Goal: Task Accomplishment & Management: Manage account settings

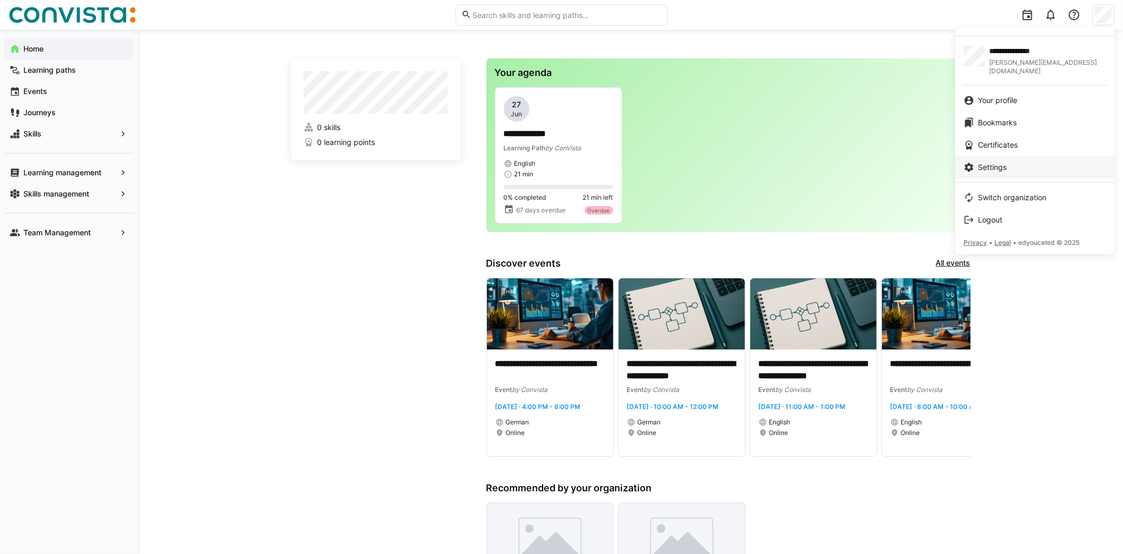
click at [981, 156] on link "Settings" at bounding box center [1034, 167] width 159 height 22
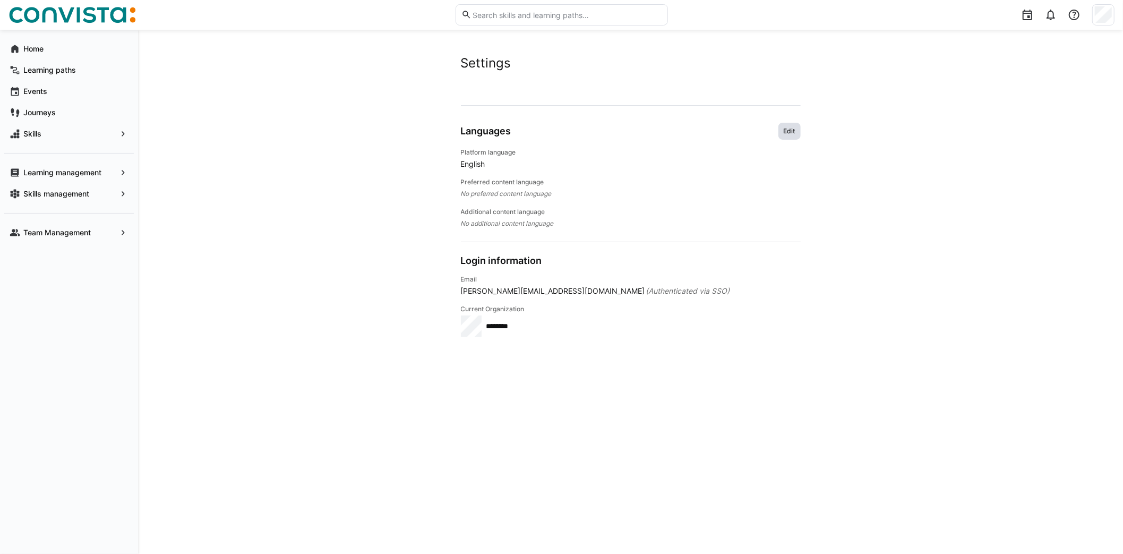
click at [787, 132] on span "Edit" at bounding box center [790, 131] width 14 height 8
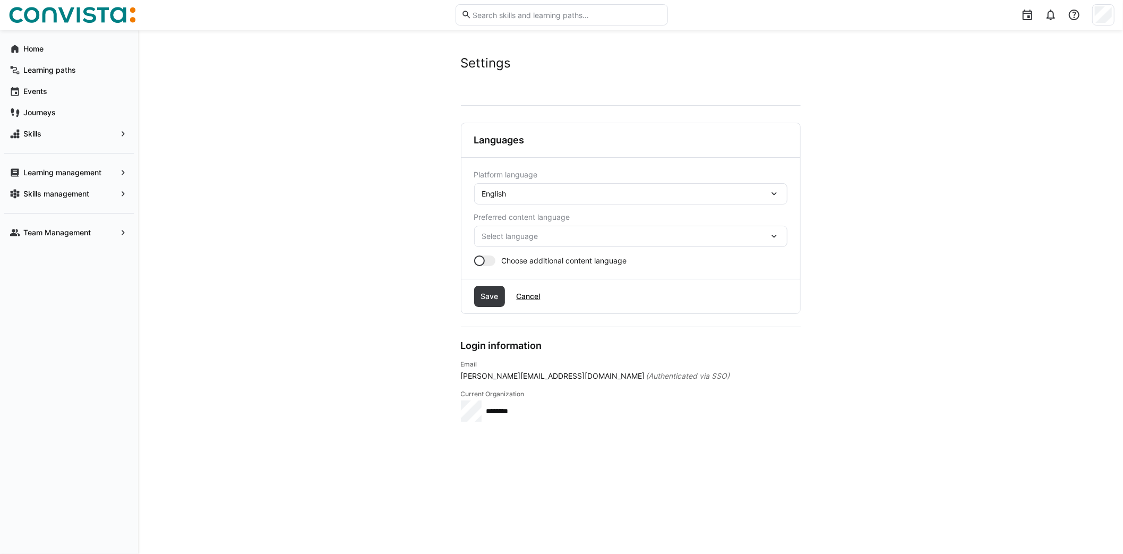
click at [525, 194] on div "English" at bounding box center [625, 194] width 287 height 10
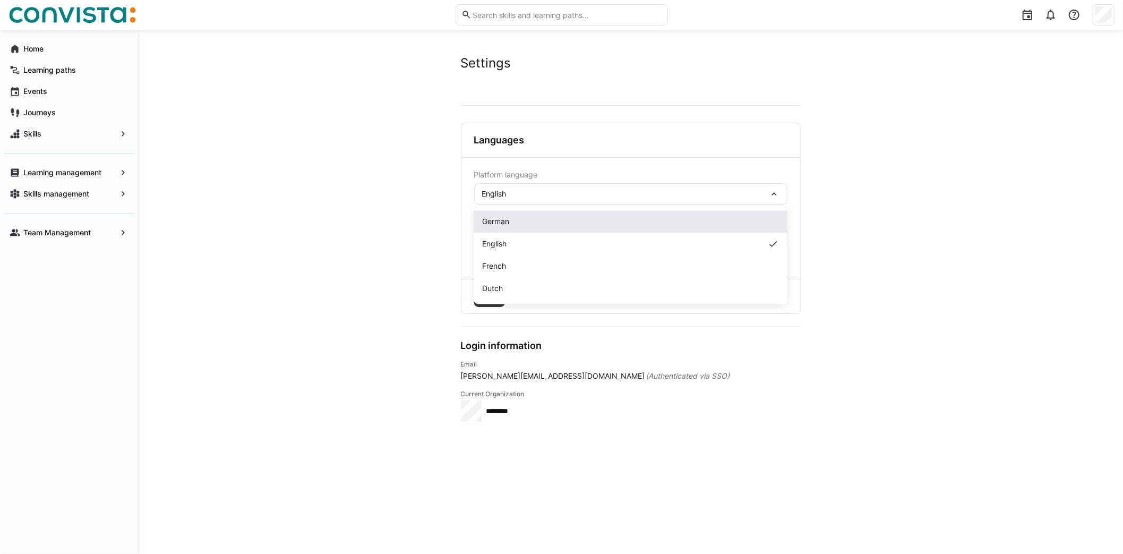
click at [516, 218] on div "German" at bounding box center [631, 221] width 296 height 11
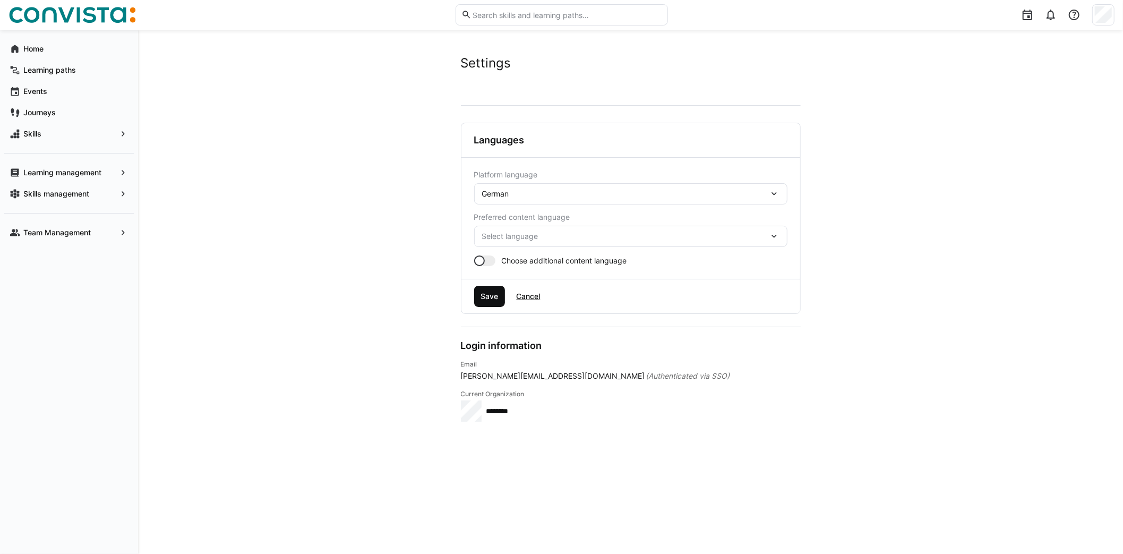
click at [485, 296] on span "Save" at bounding box center [489, 296] width 21 height 11
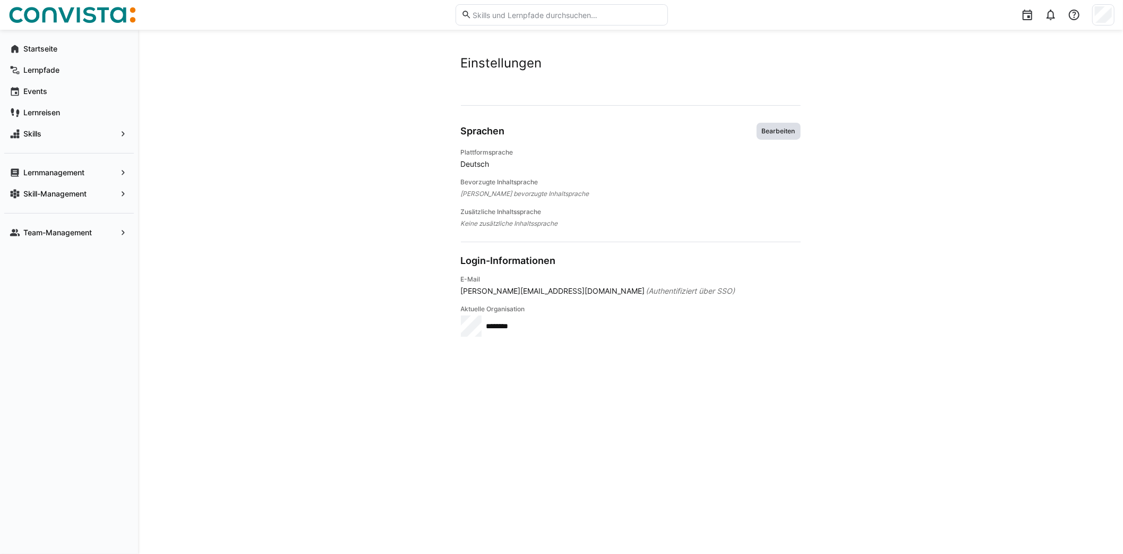
click at [797, 135] on span "Bearbeiten" at bounding box center [779, 131] width 44 height 17
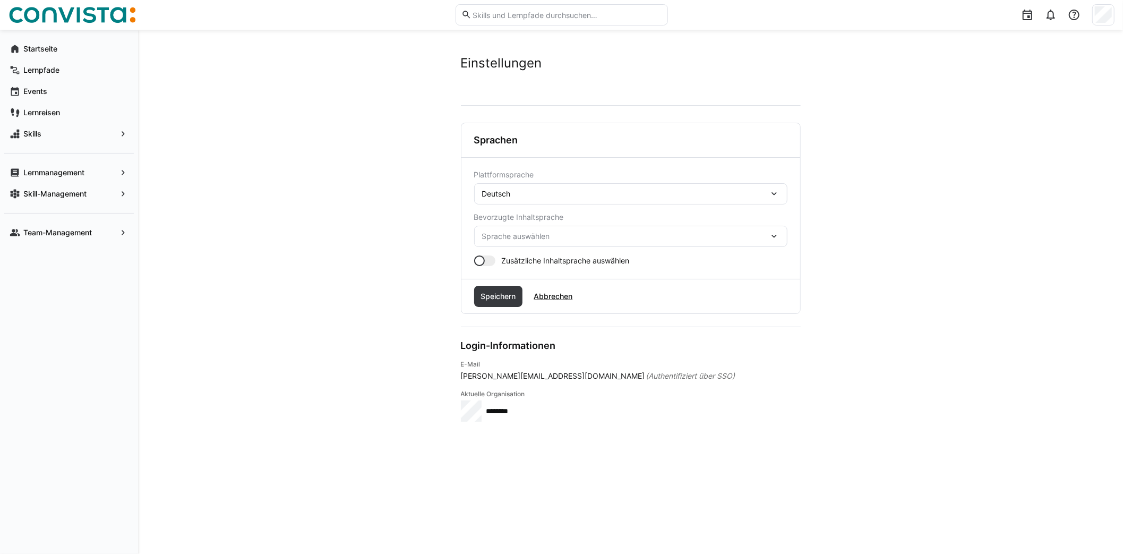
click at [579, 233] on span "Sprache auswählen" at bounding box center [625, 236] width 287 height 11
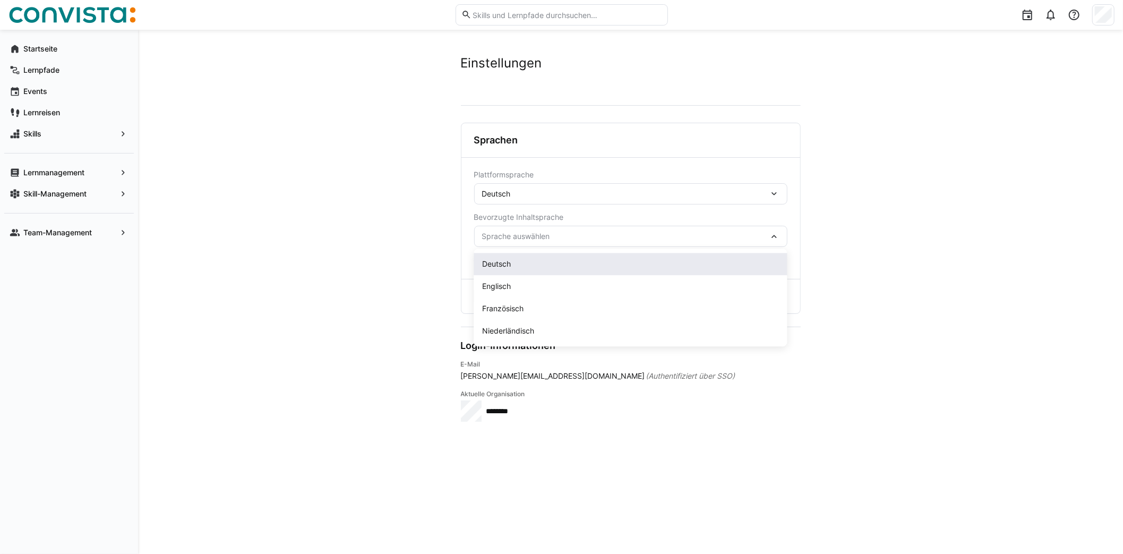
click at [513, 268] on div "Deutsch" at bounding box center [631, 264] width 296 height 11
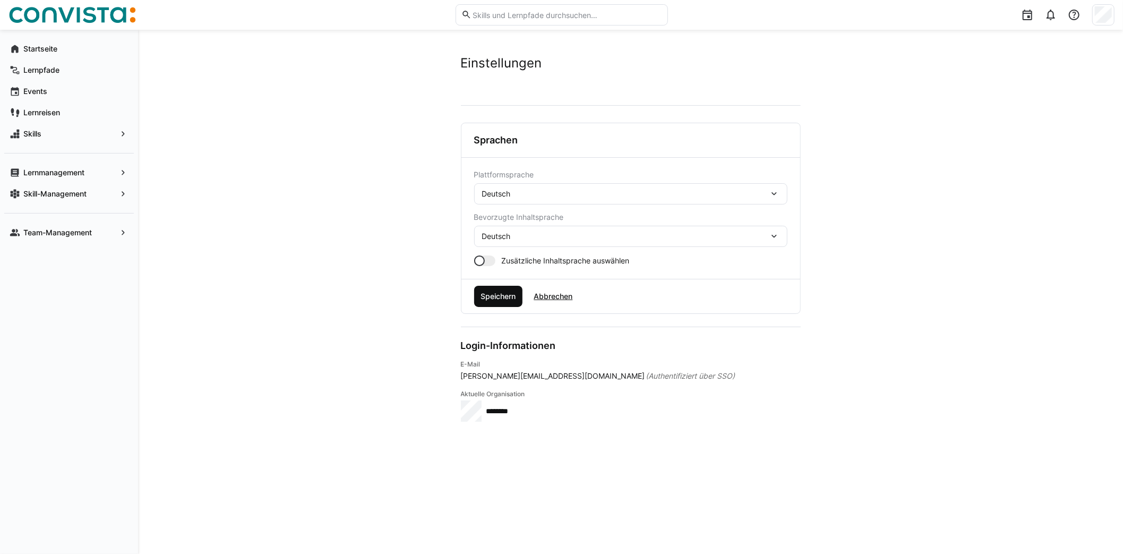
click at [504, 295] on span "Speichern" at bounding box center [498, 296] width 38 height 11
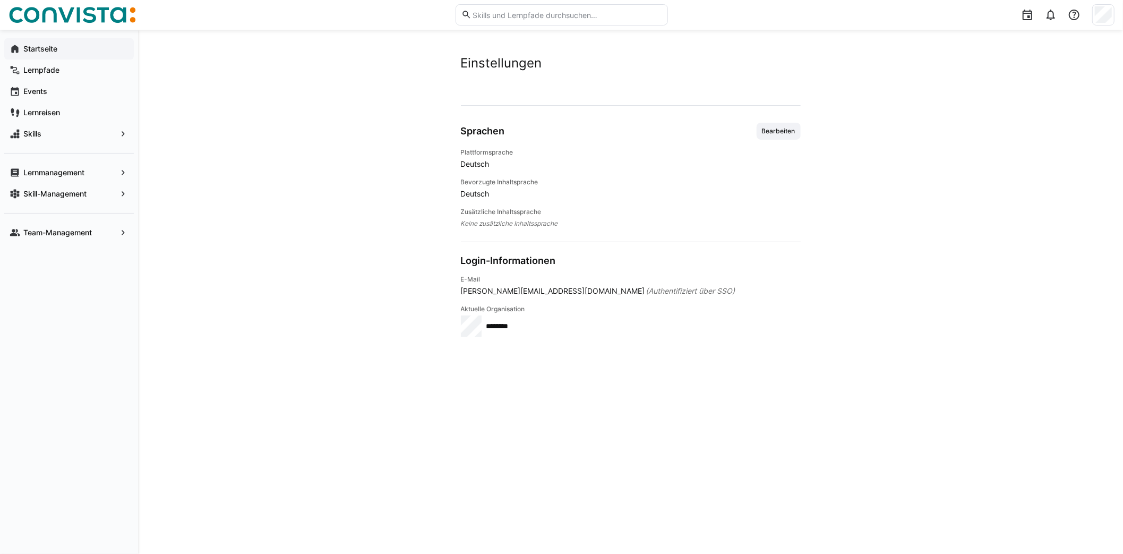
click at [0, 0] on app-navigation-label "Startseite" at bounding box center [0, 0] width 0 height 0
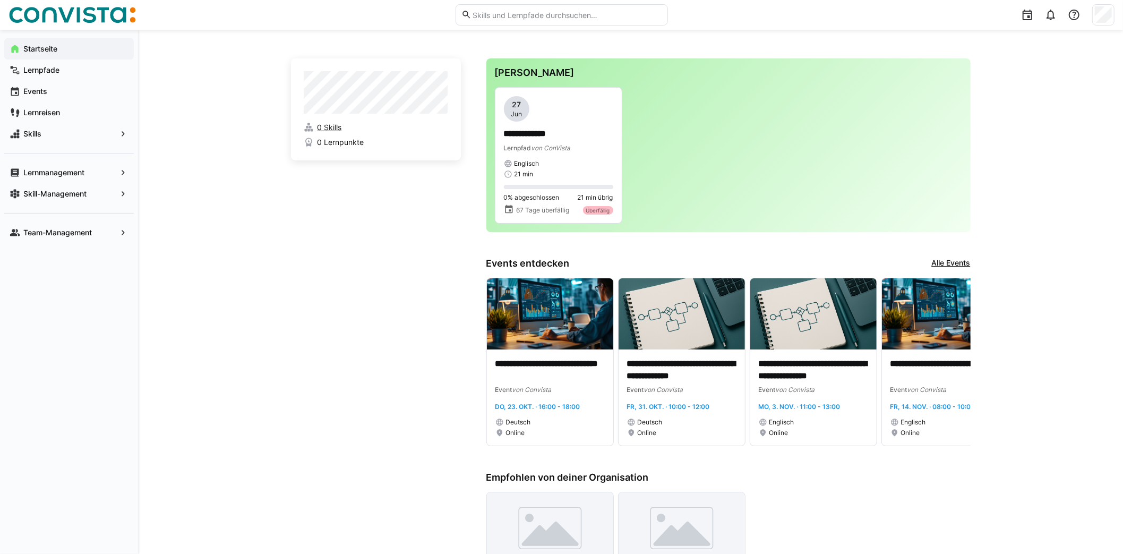
click at [333, 129] on span "0 Skills" at bounding box center [329, 127] width 24 height 11
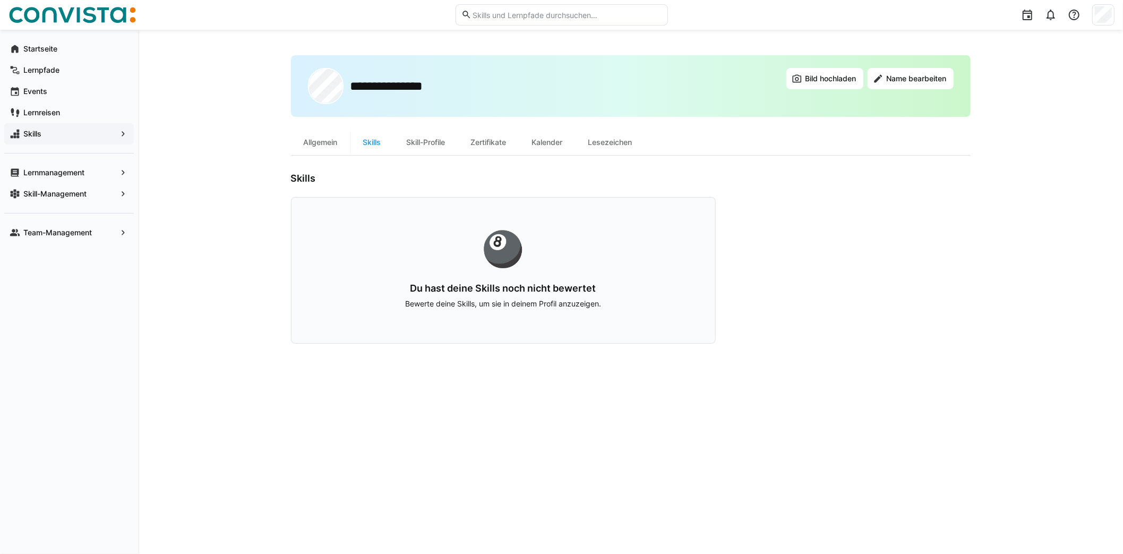
click at [111, 134] on span "Skills" at bounding box center [69, 134] width 95 height 11
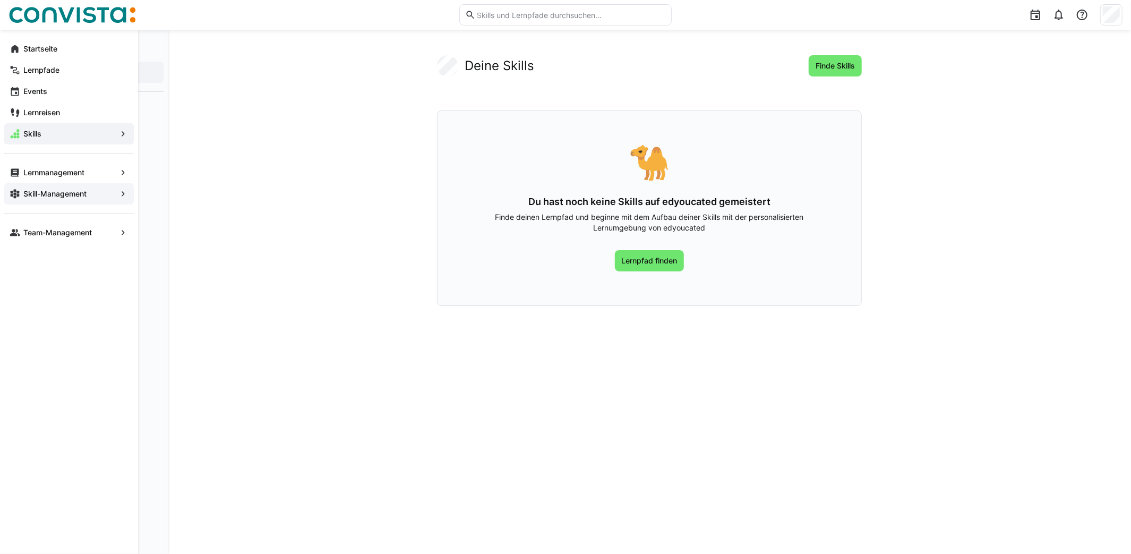
click at [0, 0] on app-navigation-label "Skill-Management" at bounding box center [0, 0] width 0 height 0
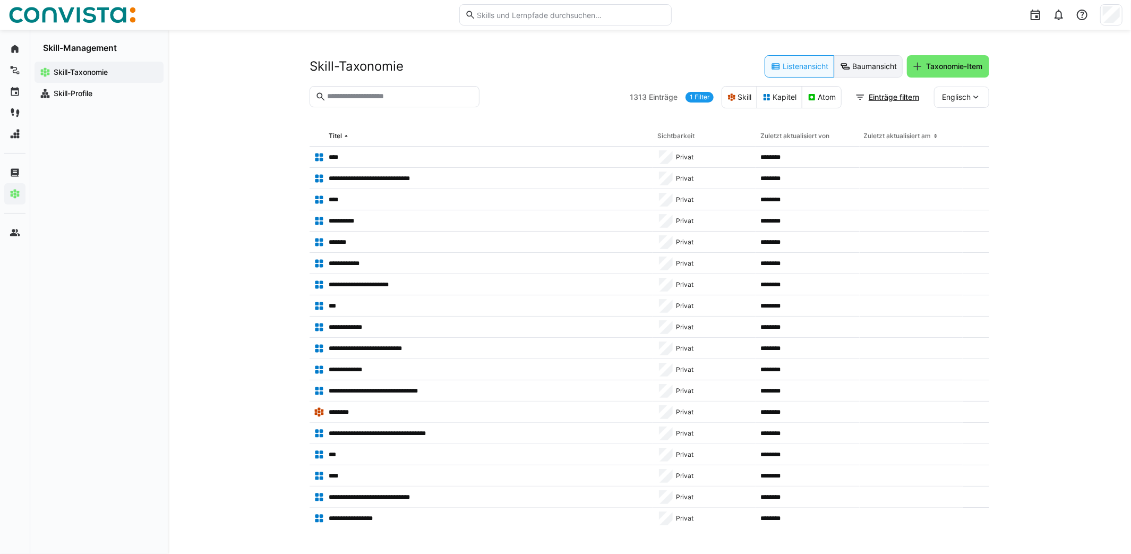
click at [883, 71] on eds-button-option "Baumansicht" at bounding box center [868, 66] width 69 height 22
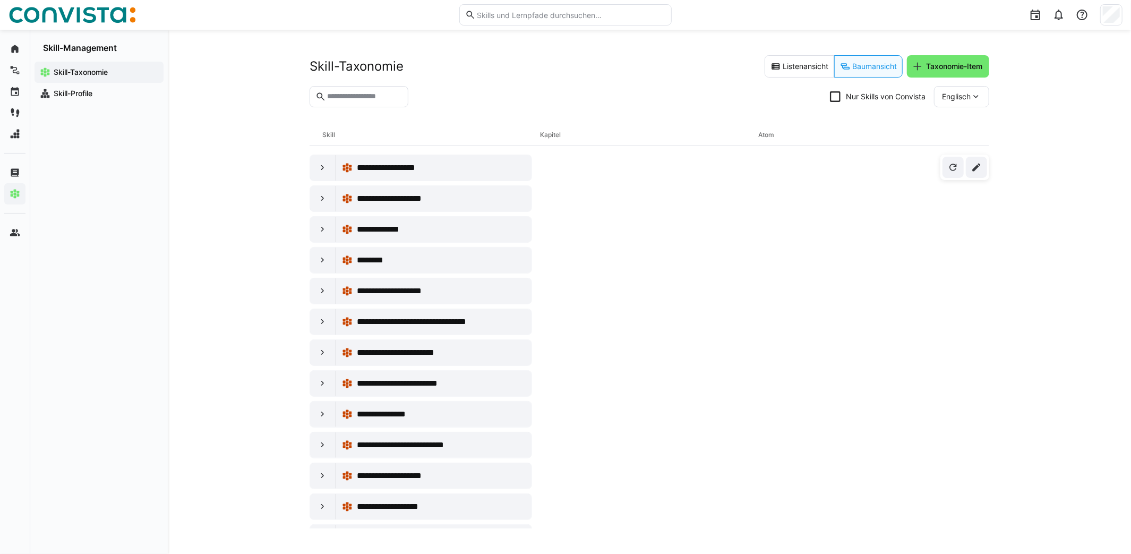
click at [972, 100] on eds-icon at bounding box center [976, 96] width 11 height 11
click at [950, 141] on div "Deutsch" at bounding box center [962, 147] width 56 height 22
click at [321, 170] on eds-icon at bounding box center [323, 168] width 11 height 11
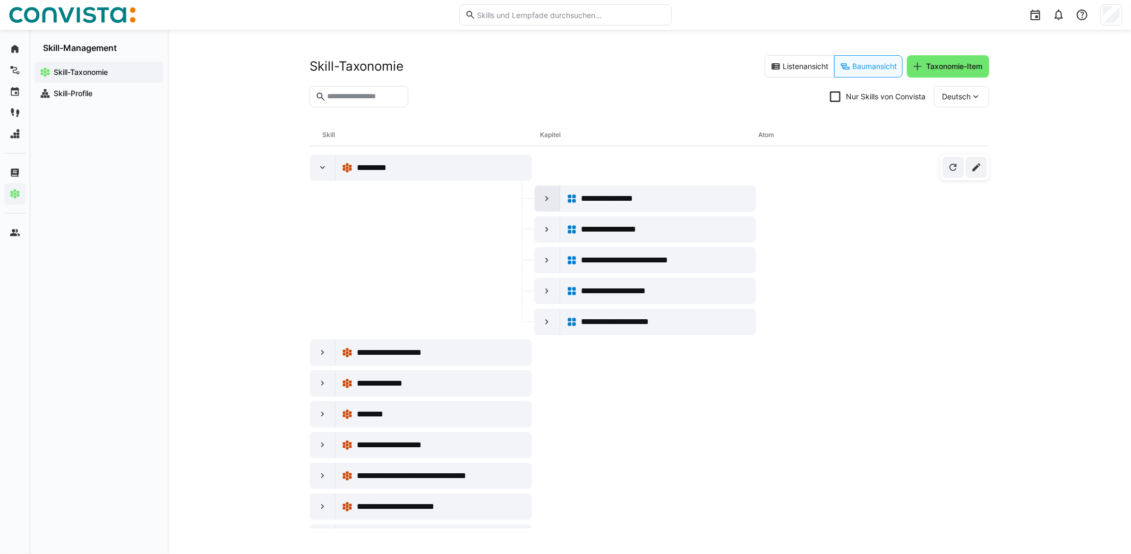
click at [542, 207] on div at bounding box center [547, 198] width 25 height 25
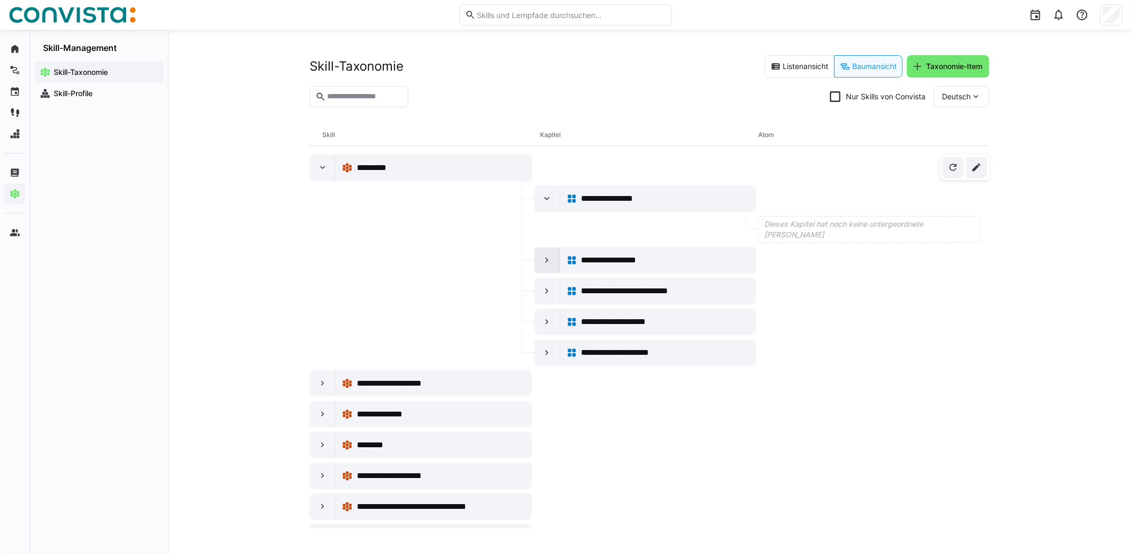
click at [551, 262] on div at bounding box center [547, 259] width 25 height 25
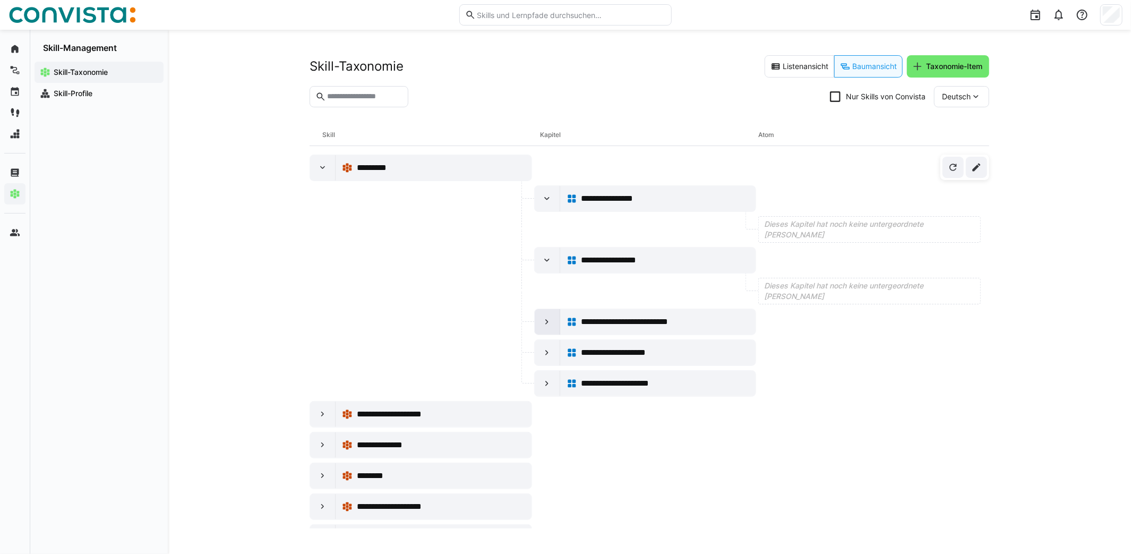
click at [548, 329] on div at bounding box center [547, 321] width 25 height 25
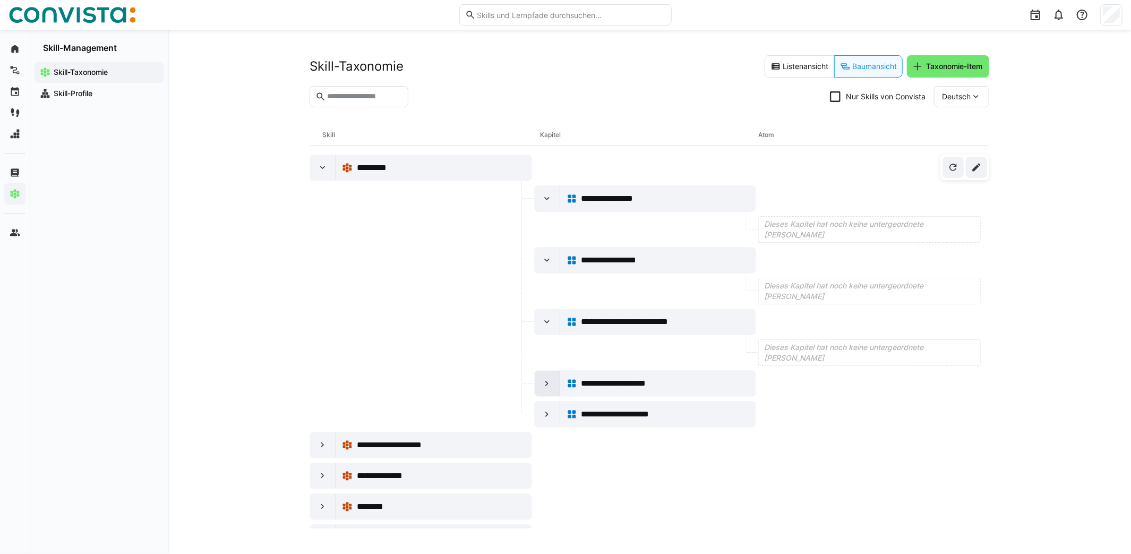
click at [542, 383] on eds-icon at bounding box center [547, 383] width 11 height 11
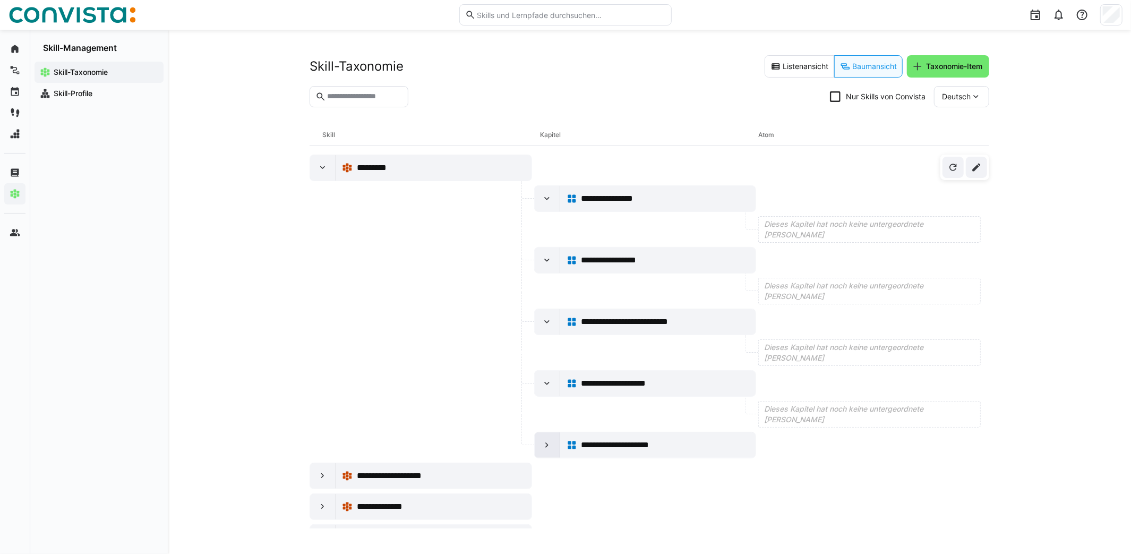
click at [539, 444] on div at bounding box center [547, 444] width 25 height 25
click at [542, 442] on eds-icon at bounding box center [547, 445] width 11 height 11
click at [536, 373] on div at bounding box center [547, 383] width 25 height 25
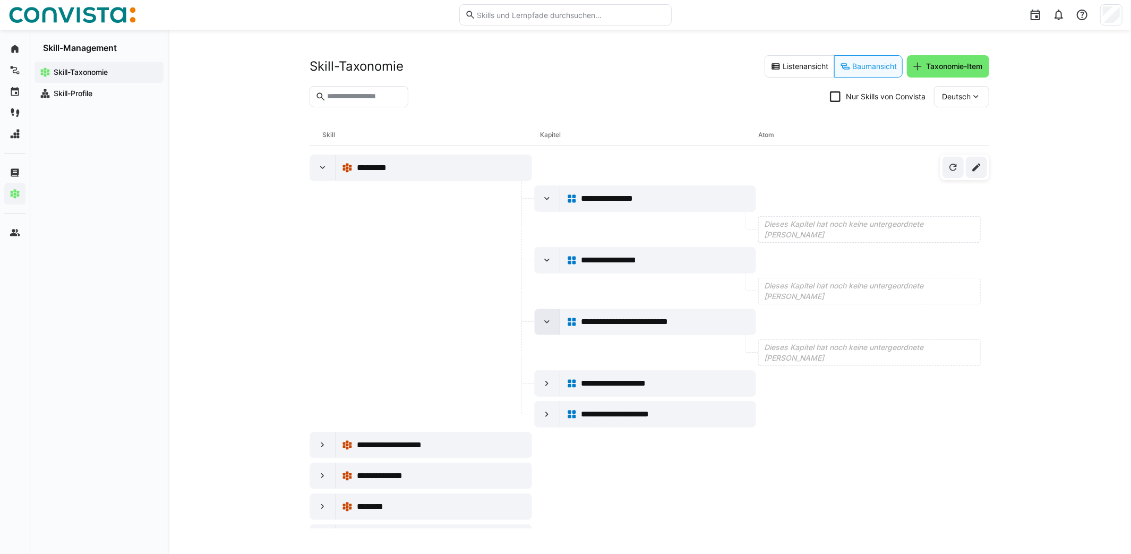
click at [542, 317] on eds-icon at bounding box center [547, 322] width 11 height 11
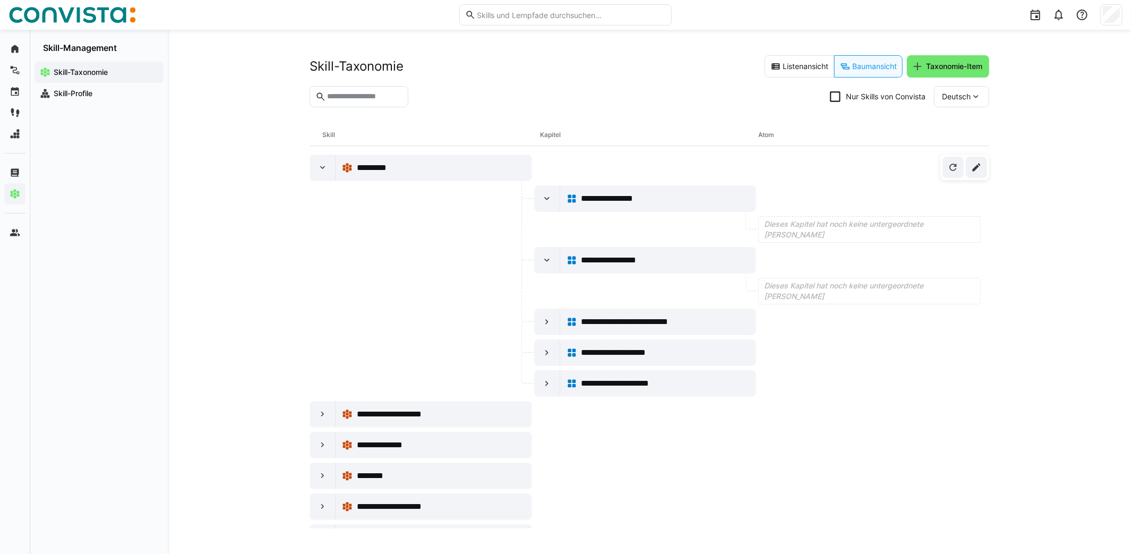
drag, startPoint x: 543, startPoint y: 259, endPoint x: 540, endPoint y: 231, distance: 28.4
click at [542, 255] on eds-icon at bounding box center [547, 260] width 11 height 11
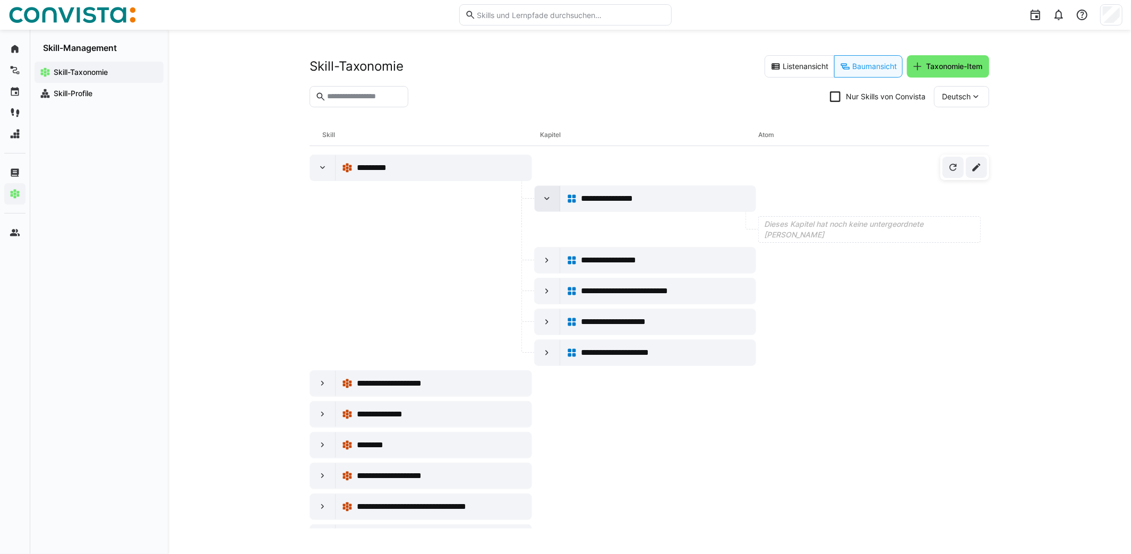
click at [542, 189] on div at bounding box center [547, 198] width 25 height 25
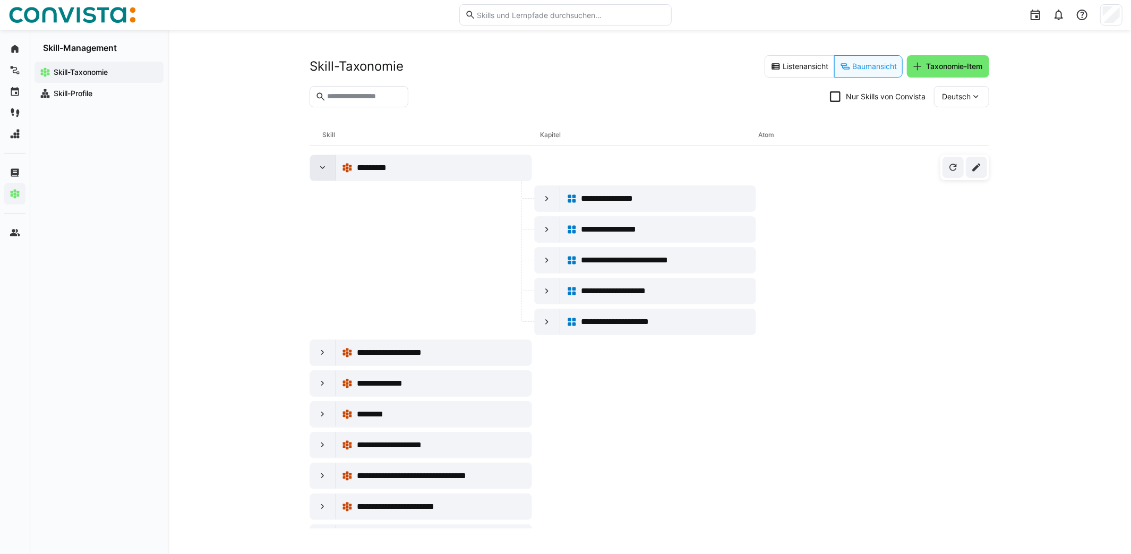
click at [323, 167] on eds-icon at bounding box center [323, 168] width 11 height 11
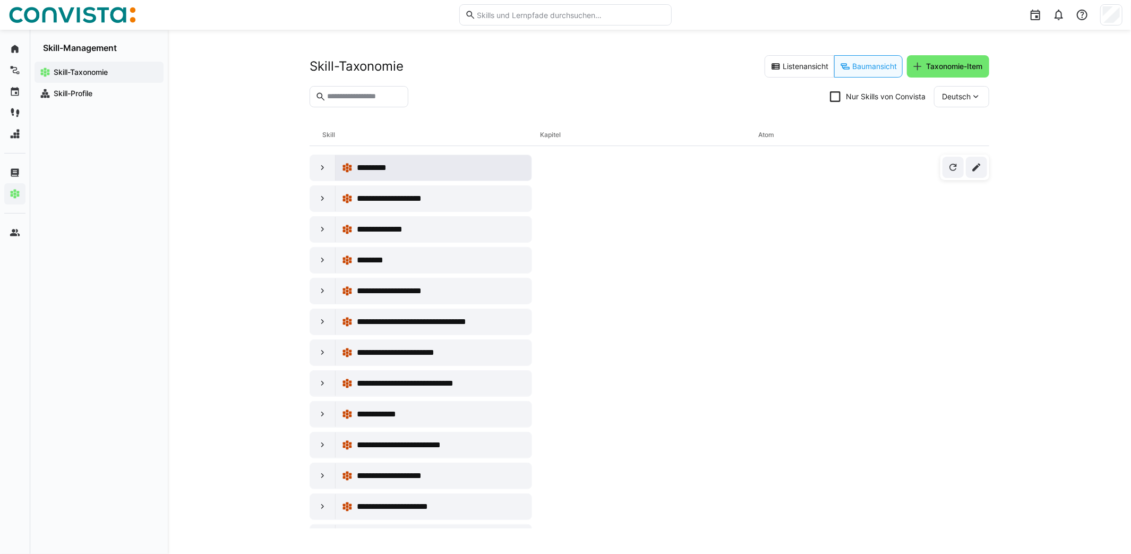
click at [351, 170] on eds-icon at bounding box center [347, 168] width 11 height 11
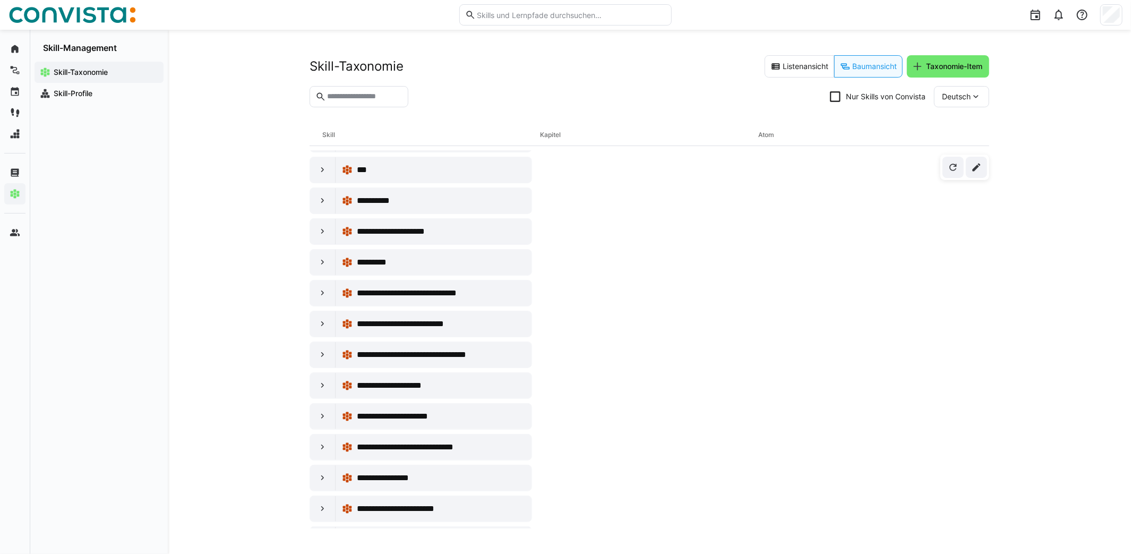
scroll to position [1486, 0]
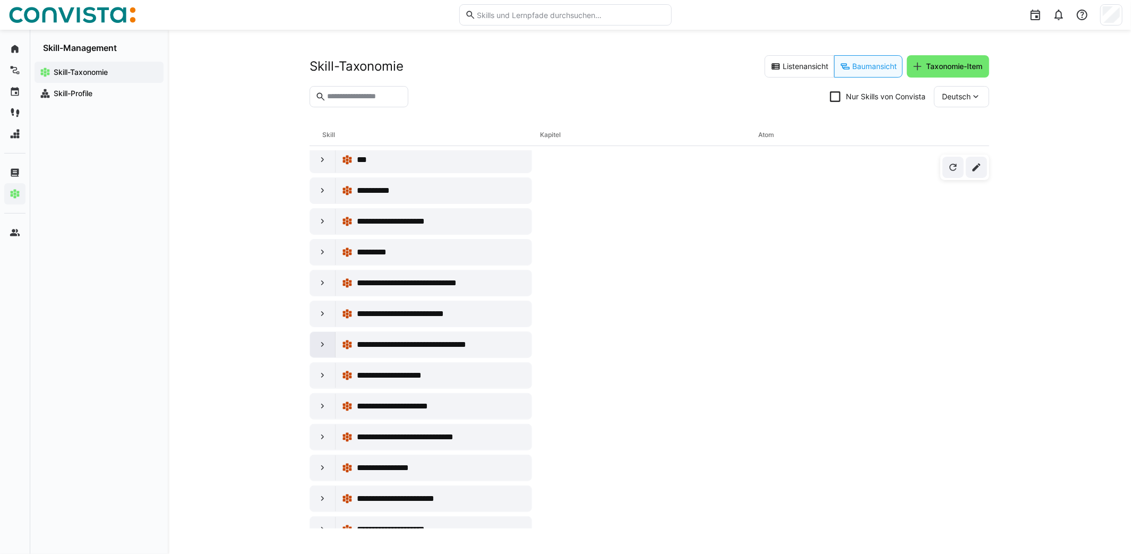
click at [320, 339] on eds-icon at bounding box center [323, 344] width 11 height 11
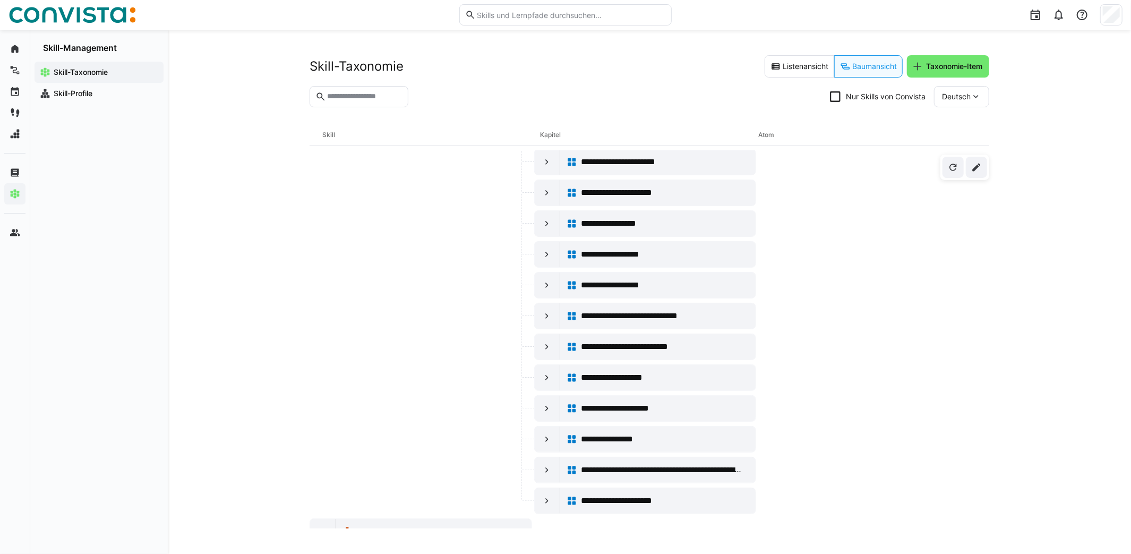
scroll to position [1964, 0]
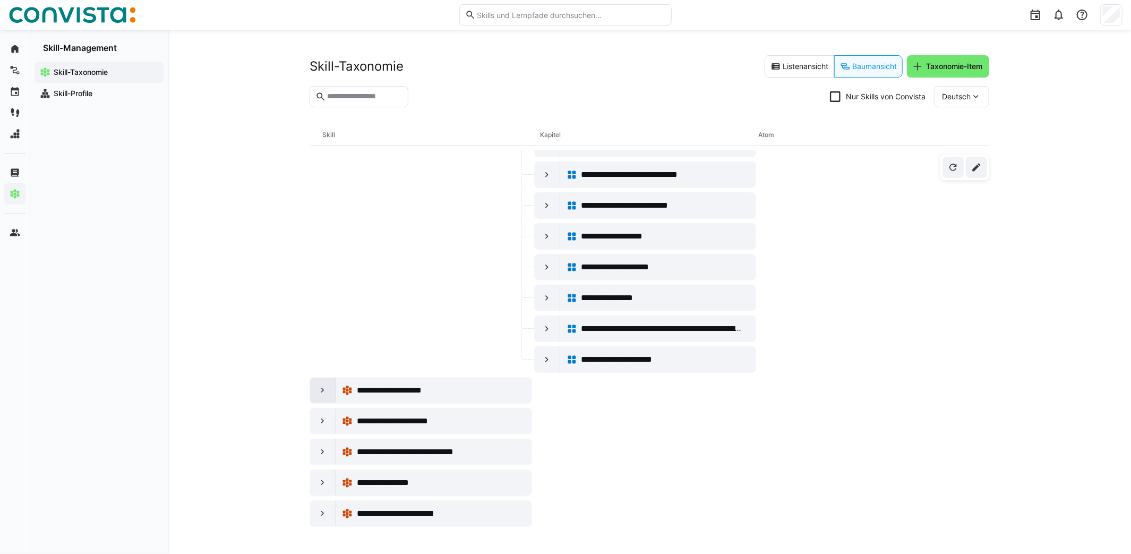
click at [324, 382] on div at bounding box center [322, 390] width 25 height 25
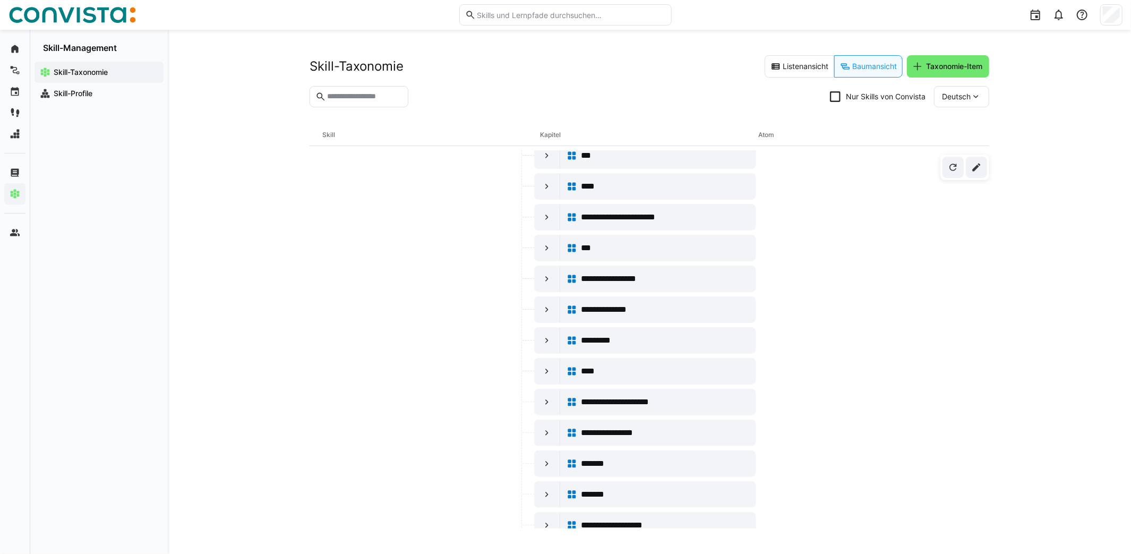
scroll to position [2177, 0]
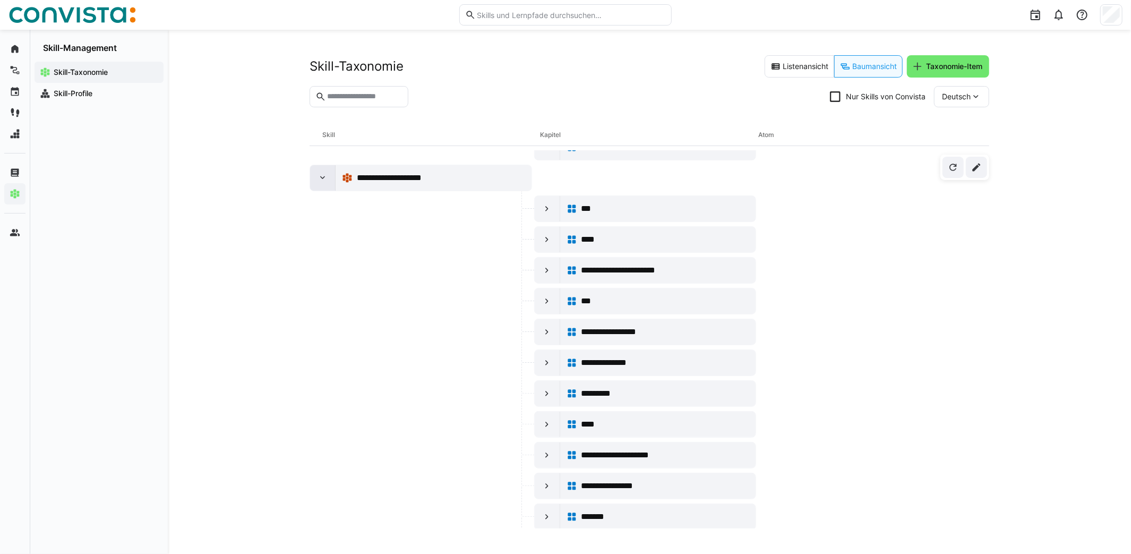
click at [319, 173] on eds-icon at bounding box center [323, 178] width 11 height 11
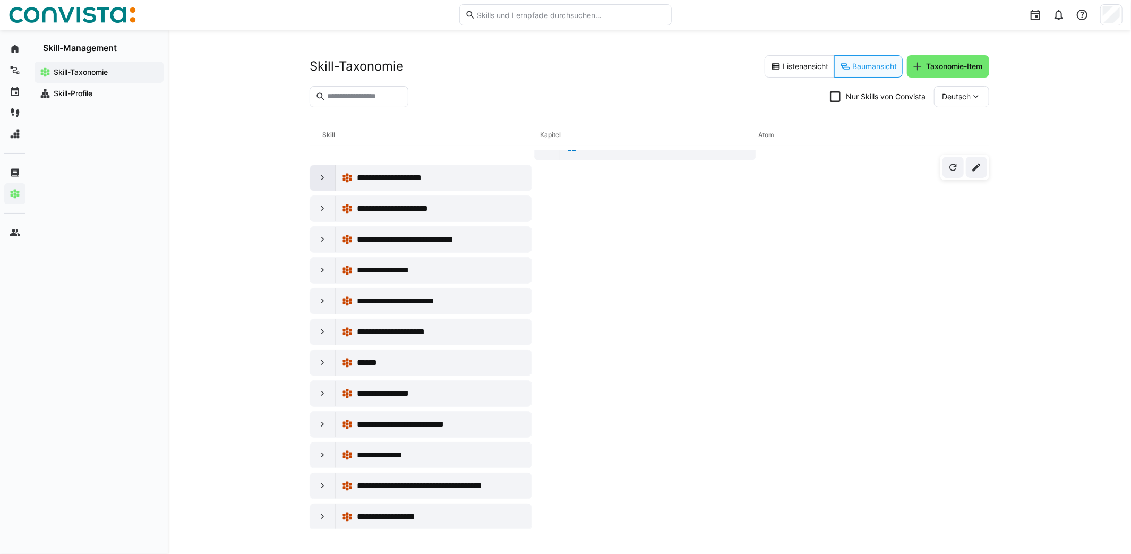
click at [320, 173] on eds-icon at bounding box center [323, 178] width 11 height 11
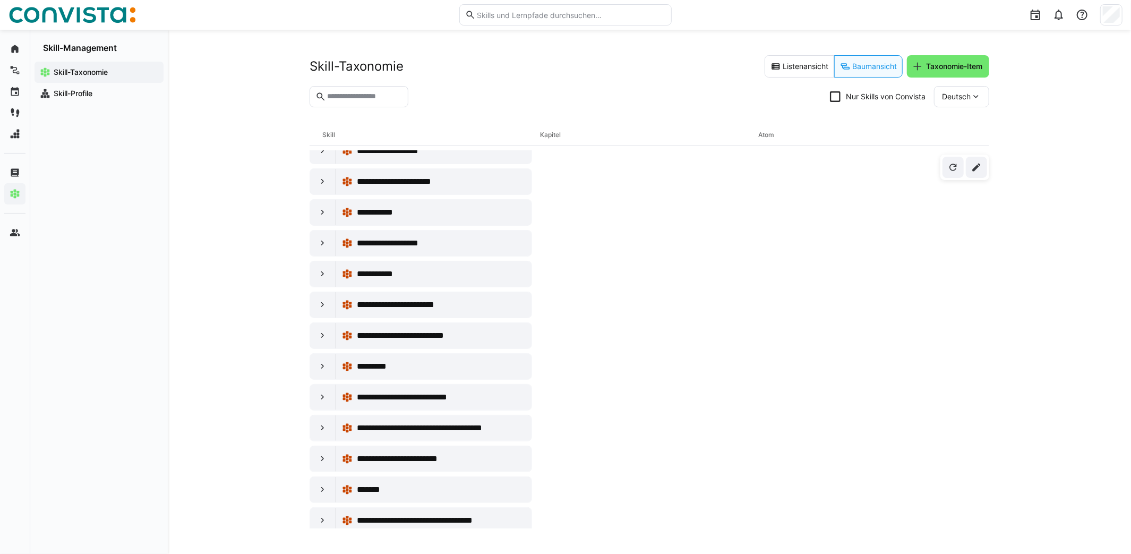
scroll to position [3930, 0]
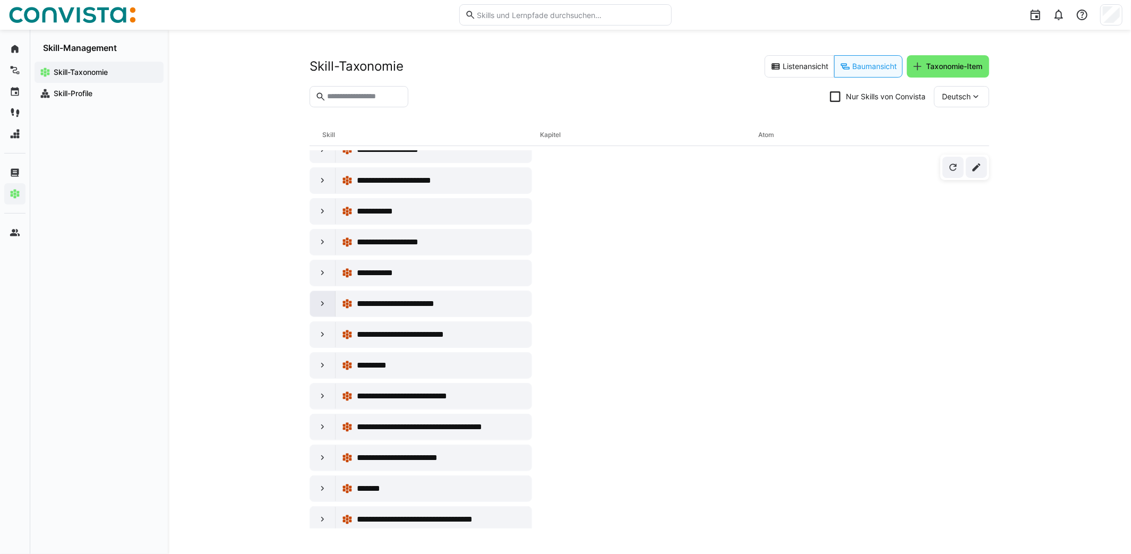
click at [319, 298] on eds-icon at bounding box center [323, 303] width 11 height 11
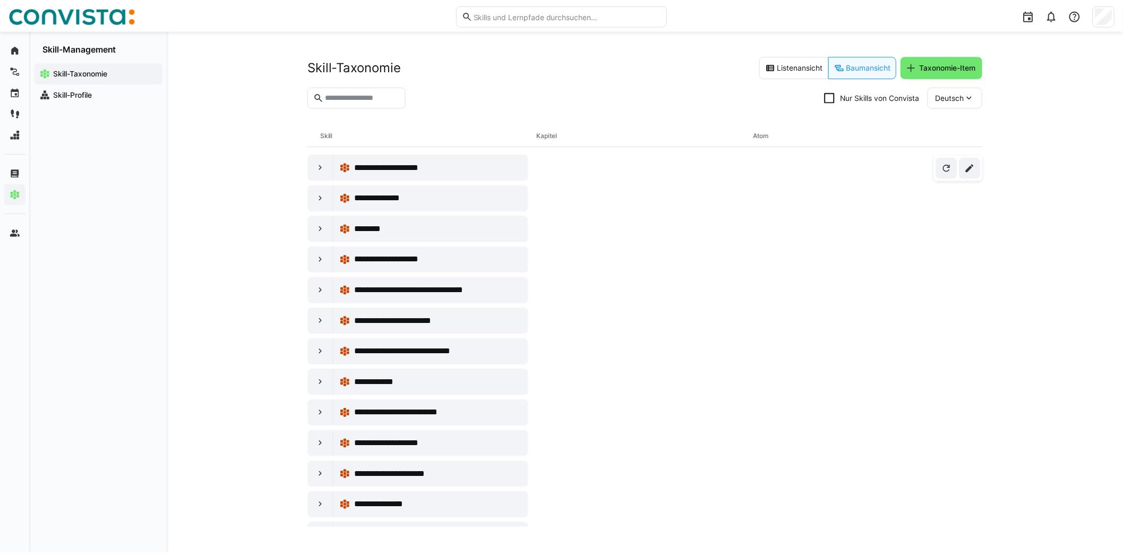
scroll to position [0, 0]
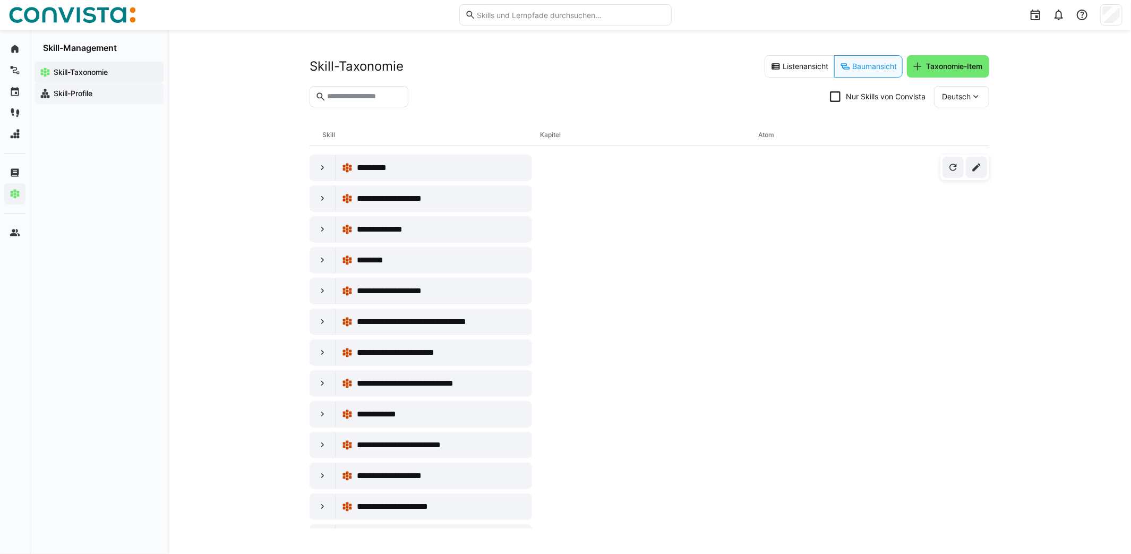
click at [0, 0] on app-navigation-label "Skill-Profile" at bounding box center [0, 0] width 0 height 0
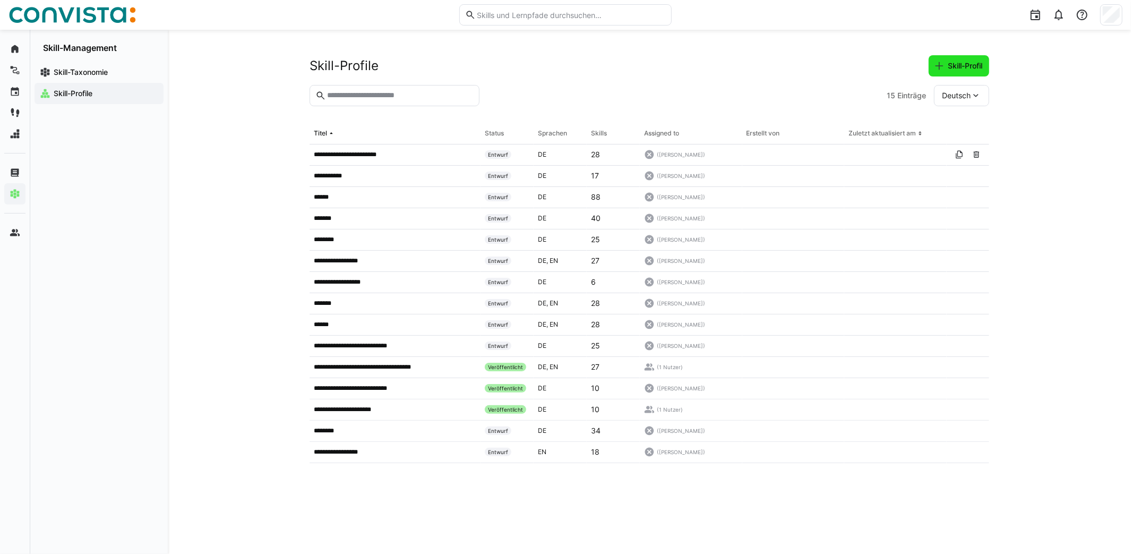
click at [967, 61] on span "Skill-Profil" at bounding box center [965, 66] width 38 height 11
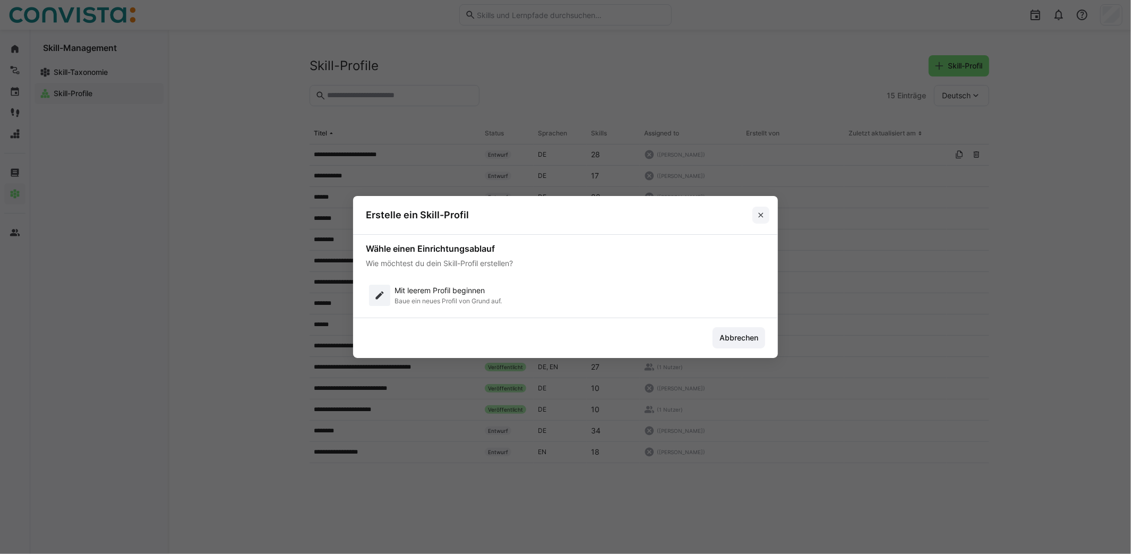
click at [760, 212] on eds-icon at bounding box center [761, 215] width 8 height 8
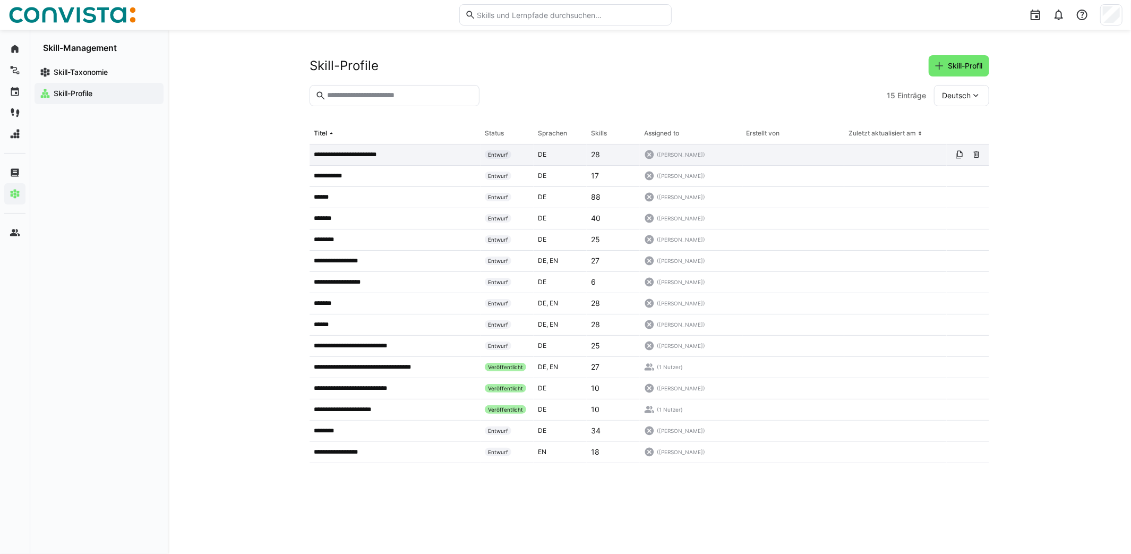
click at [384, 156] on p "**********" at bounding box center [352, 154] width 76 height 8
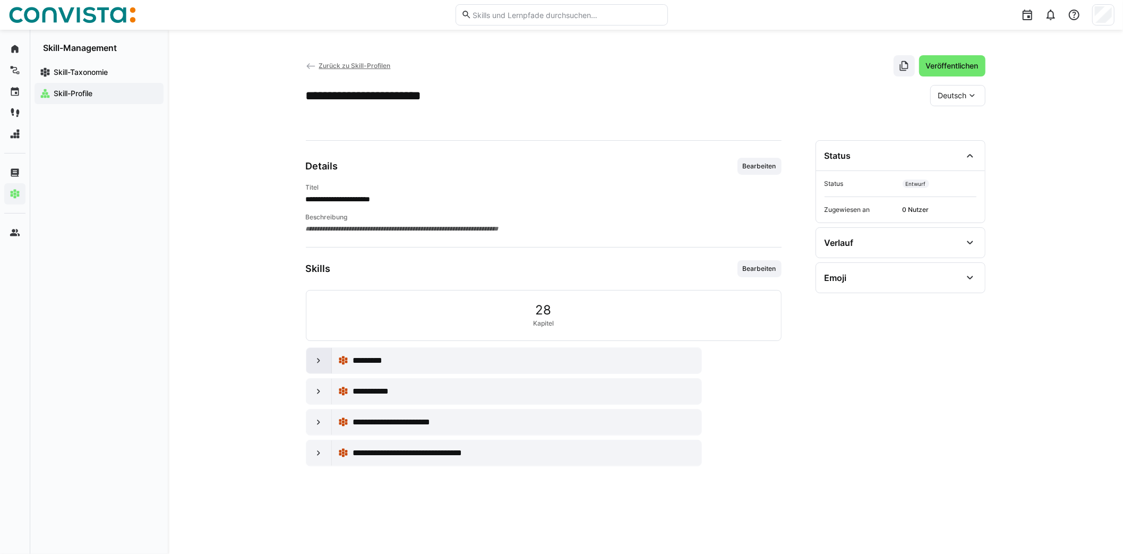
click at [314, 362] on eds-icon at bounding box center [318, 360] width 11 height 11
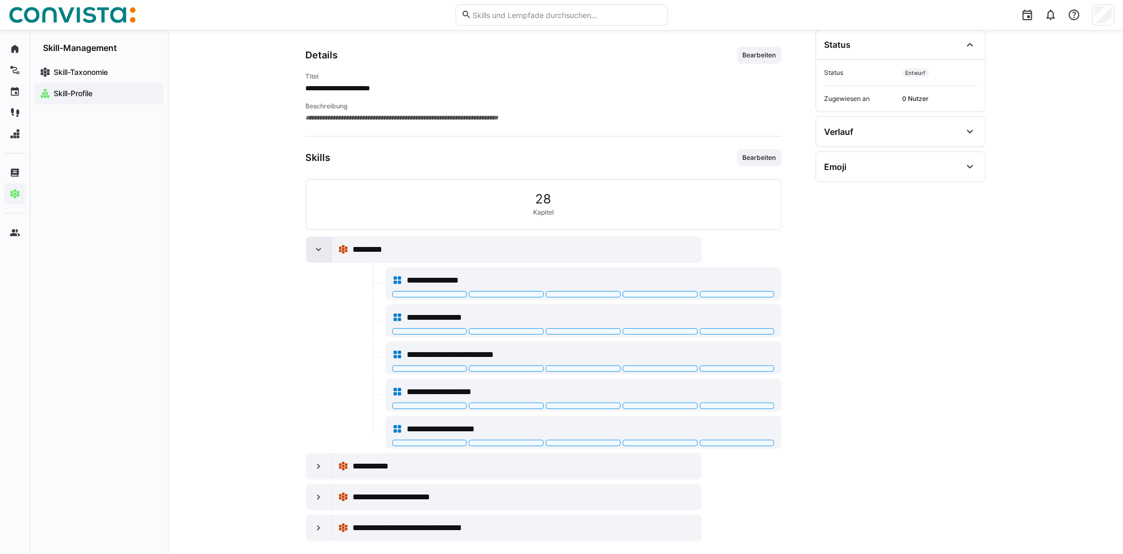
scroll to position [121, 0]
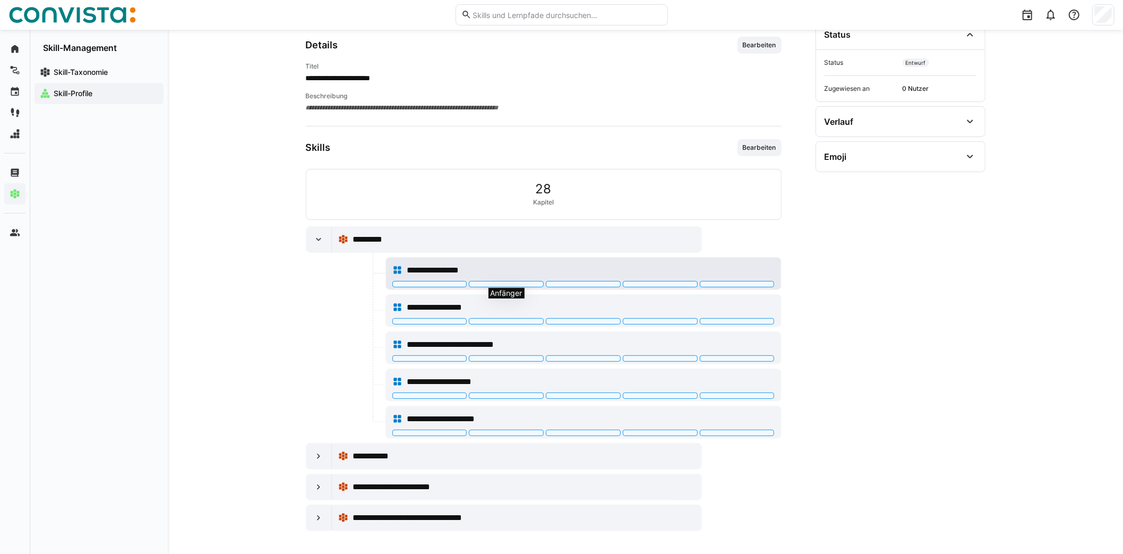
click at [532, 281] on div at bounding box center [506, 284] width 75 height 6
drag, startPoint x: 320, startPoint y: 457, endPoint x: 305, endPoint y: 438, distance: 23.5
click at [320, 455] on eds-icon at bounding box center [318, 456] width 11 height 11
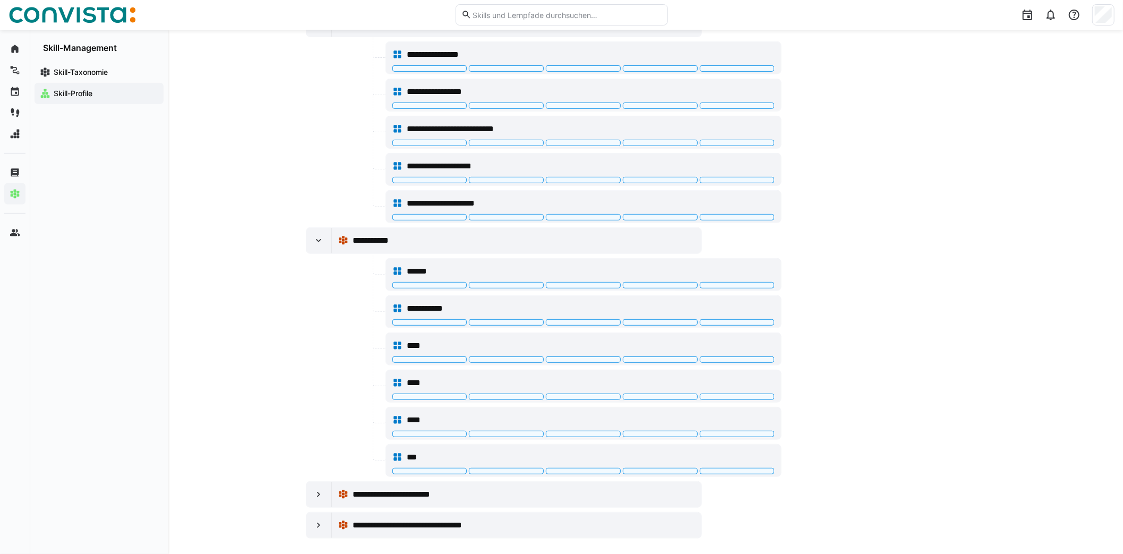
scroll to position [343, 0]
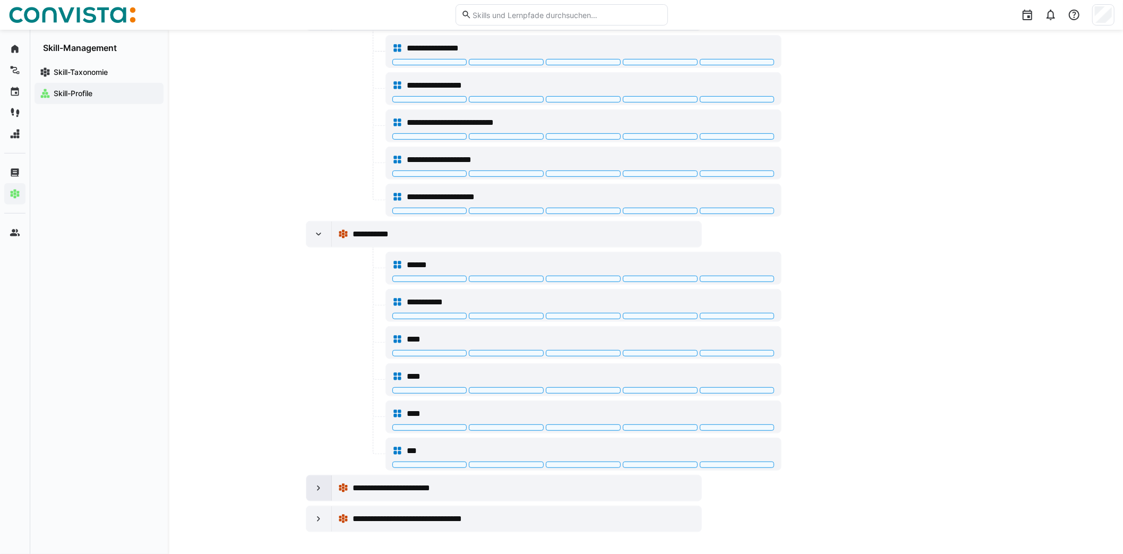
click at [312, 485] on div at bounding box center [318, 487] width 25 height 25
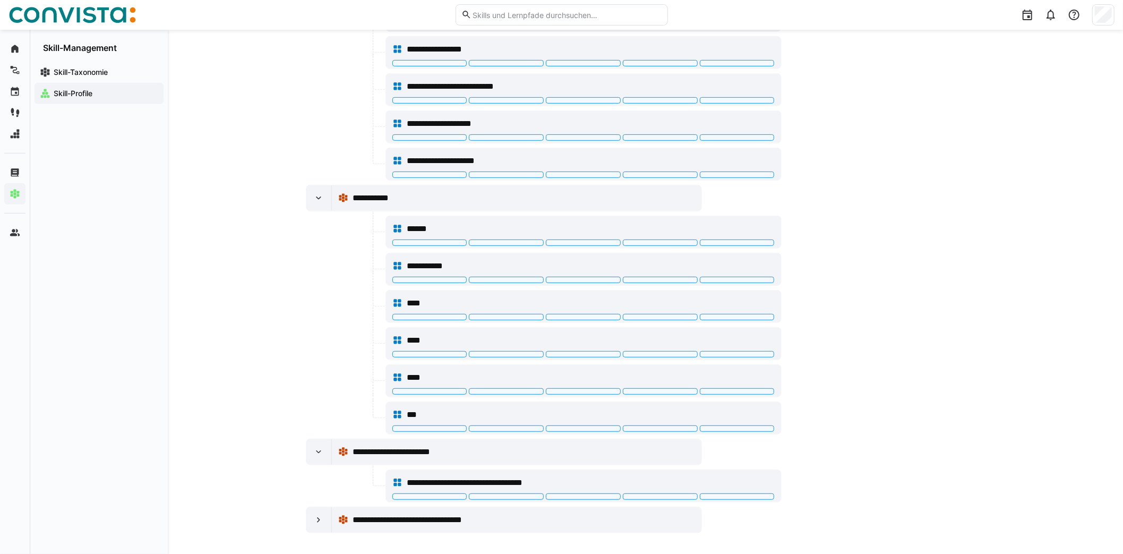
scroll to position [380, 0]
click at [321, 517] on eds-icon at bounding box center [318, 519] width 11 height 11
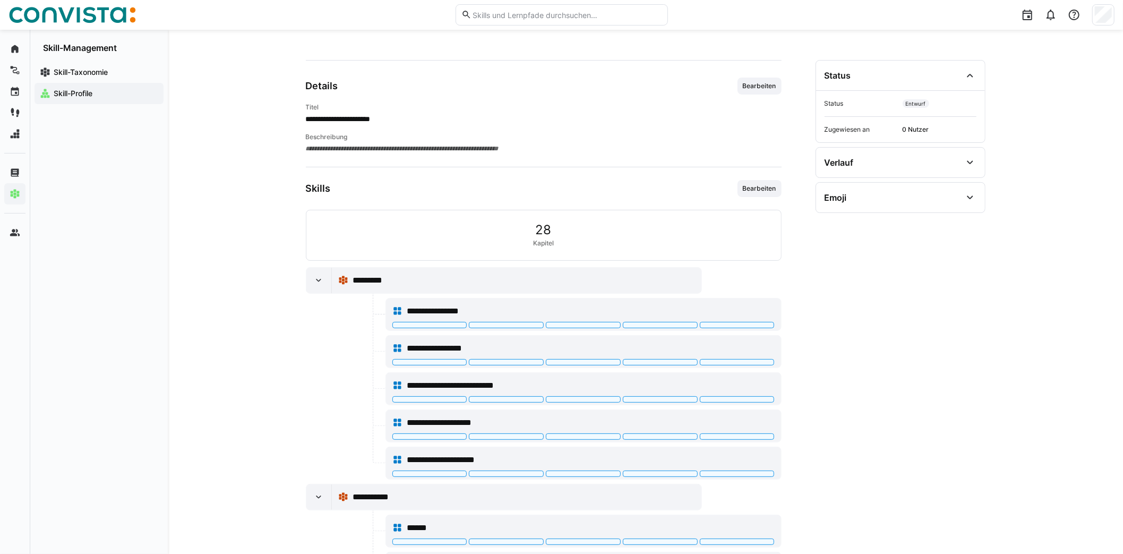
scroll to position [53, 0]
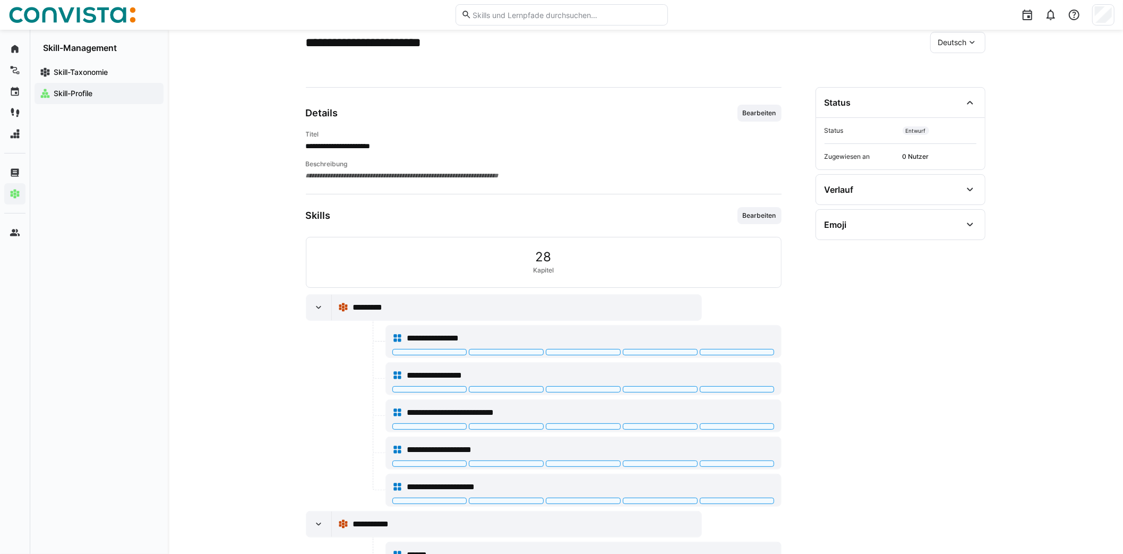
click at [775, 219] on span "Bearbeiten" at bounding box center [760, 215] width 36 height 8
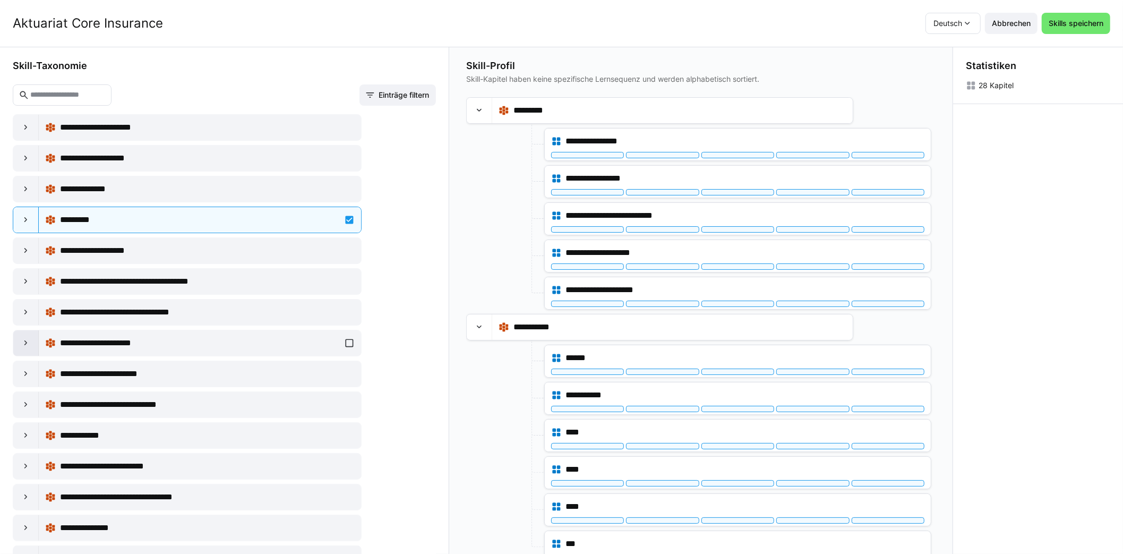
click at [29, 345] on eds-icon at bounding box center [26, 343] width 11 height 11
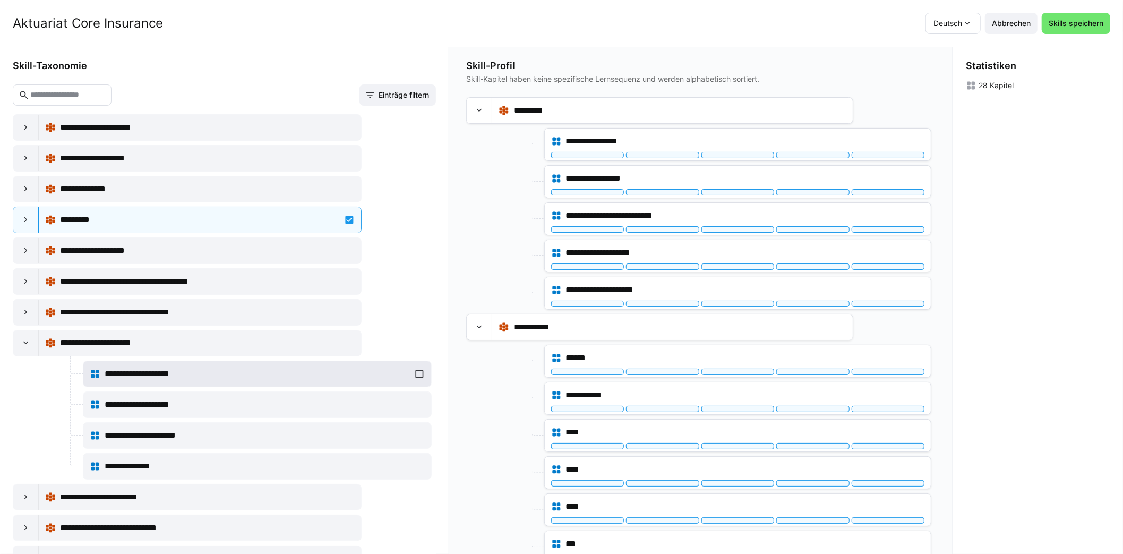
click at [148, 370] on span "**********" at bounding box center [147, 373] width 84 height 13
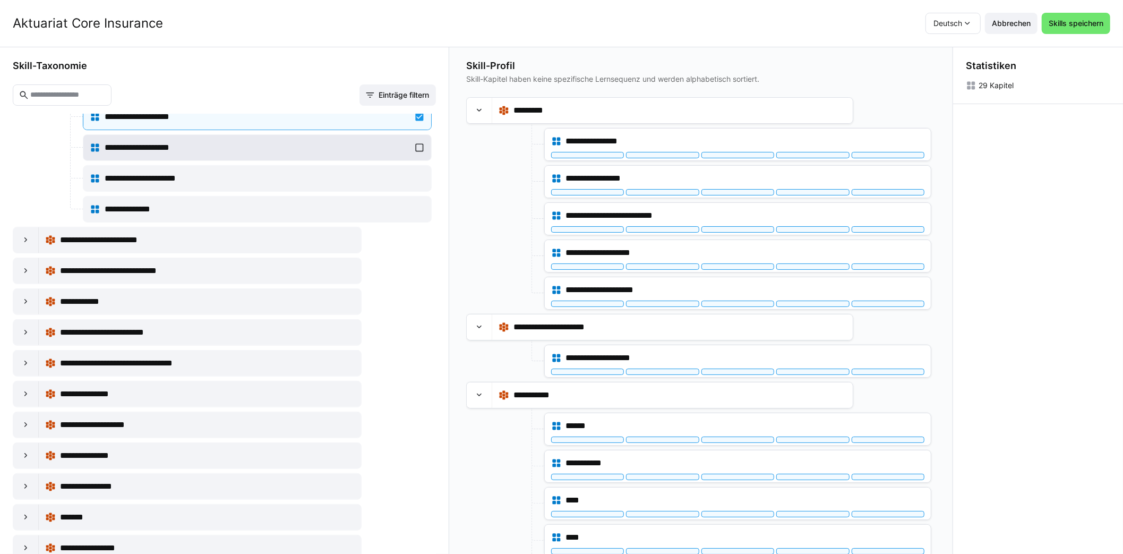
scroll to position [266, 0]
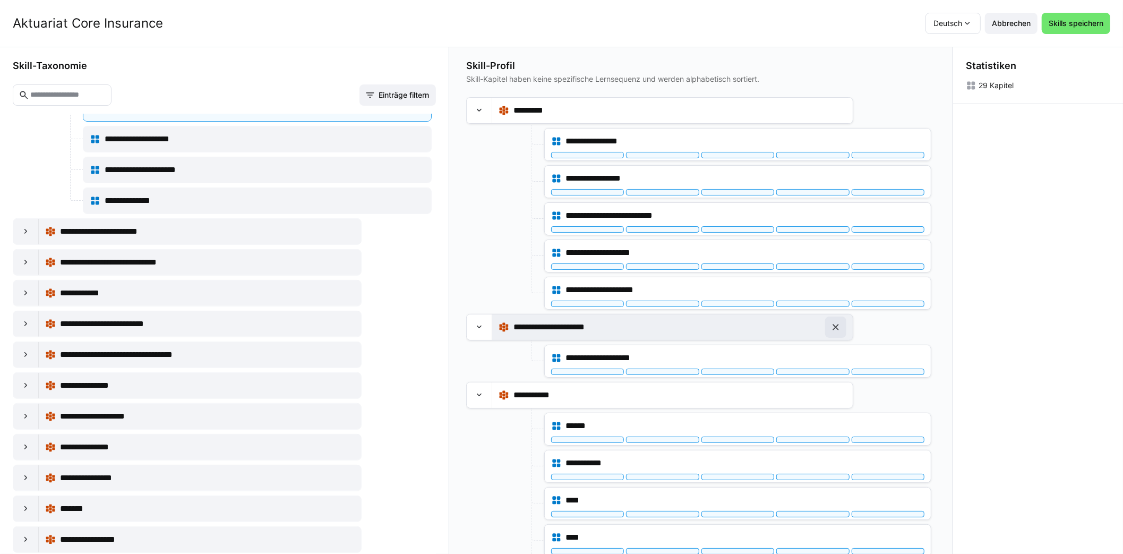
click at [839, 324] on eds-icon at bounding box center [836, 327] width 11 height 11
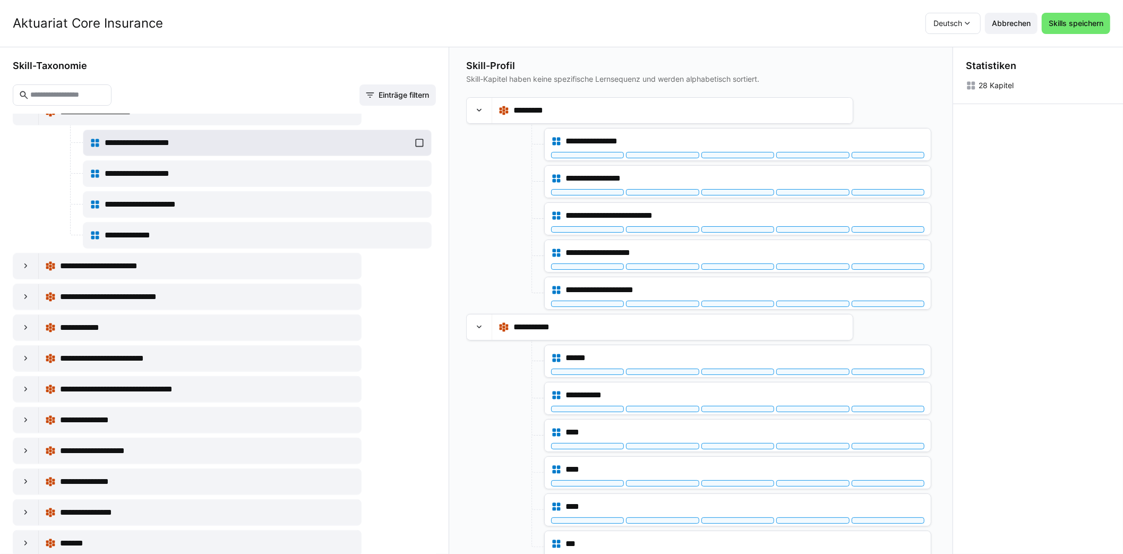
scroll to position [212, 0]
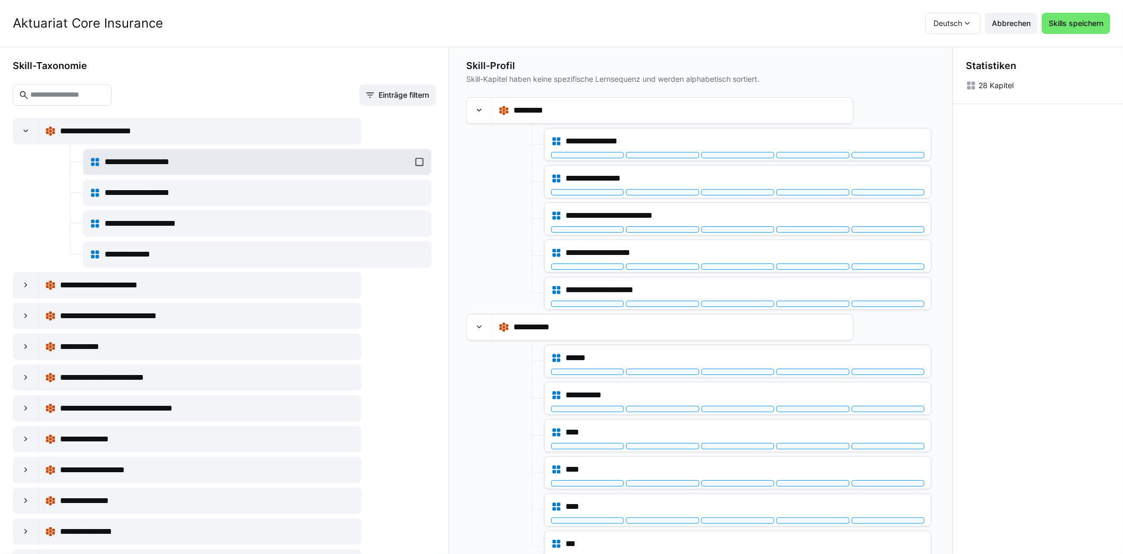
click at [155, 160] on span "**********" at bounding box center [147, 162] width 84 height 13
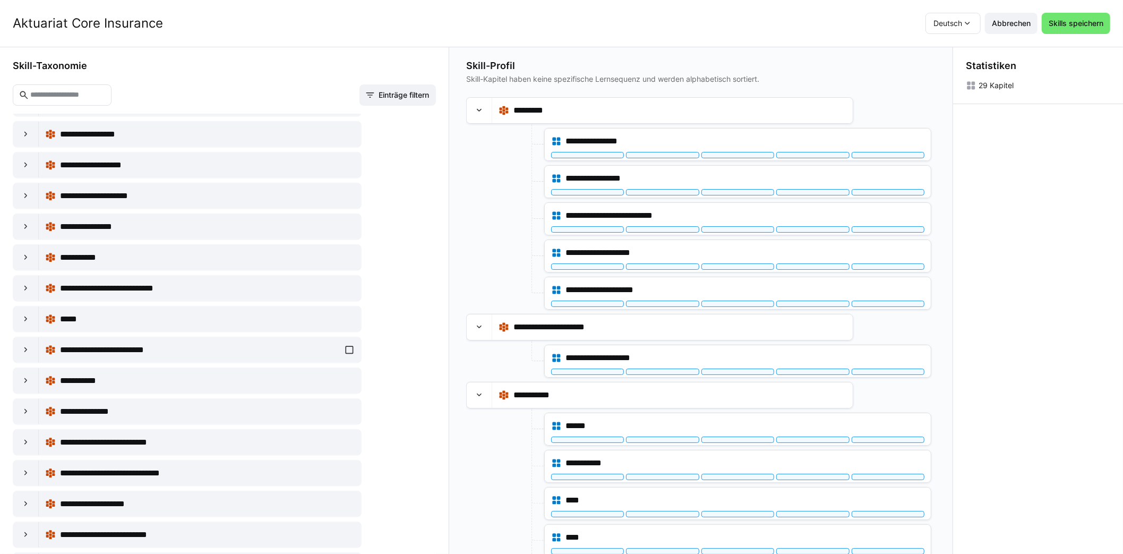
scroll to position [743, 0]
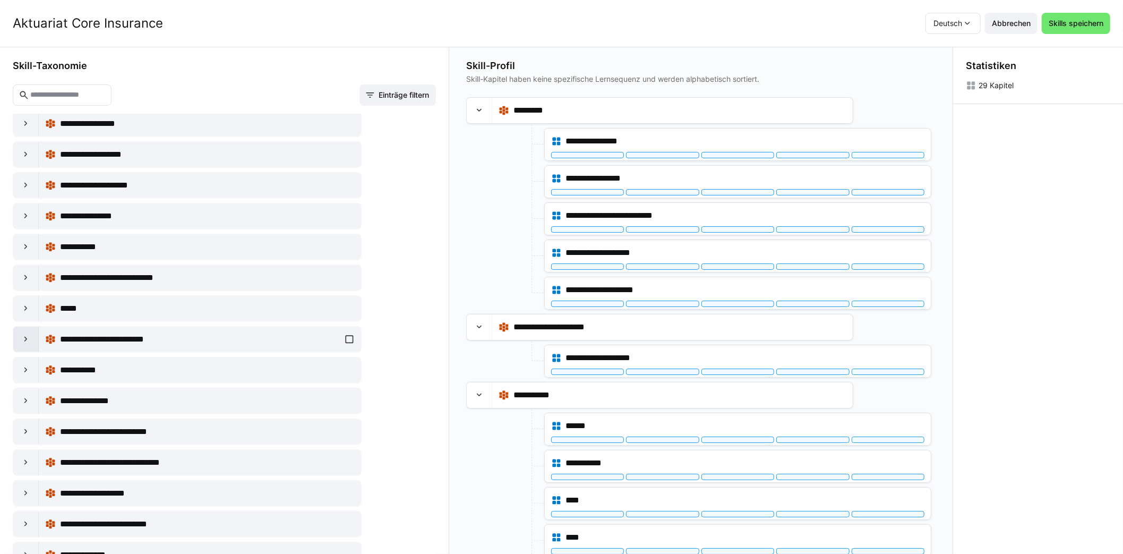
click at [27, 334] on eds-icon at bounding box center [26, 339] width 11 height 11
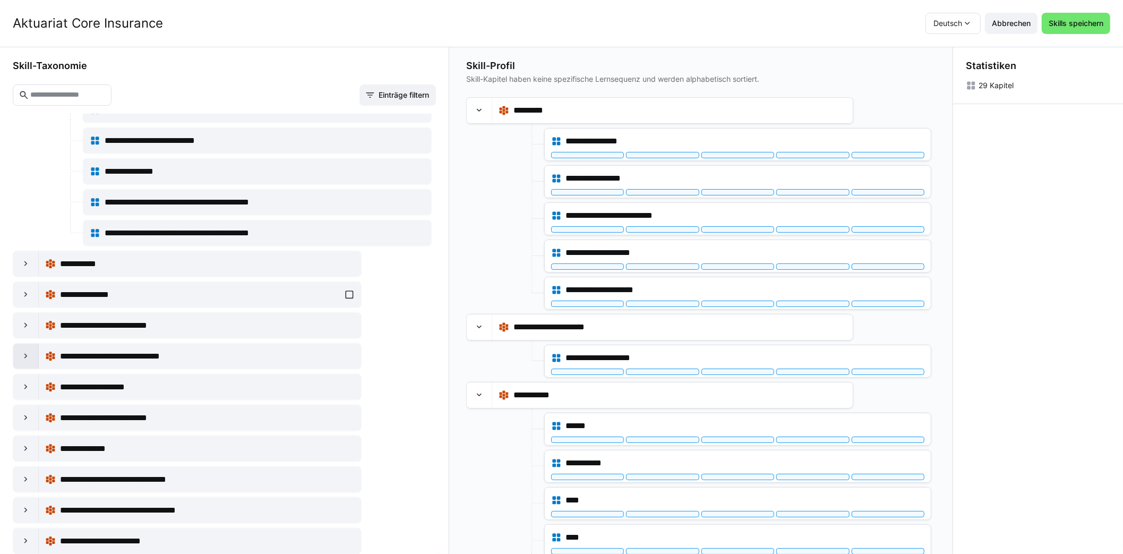
scroll to position [1008, 0]
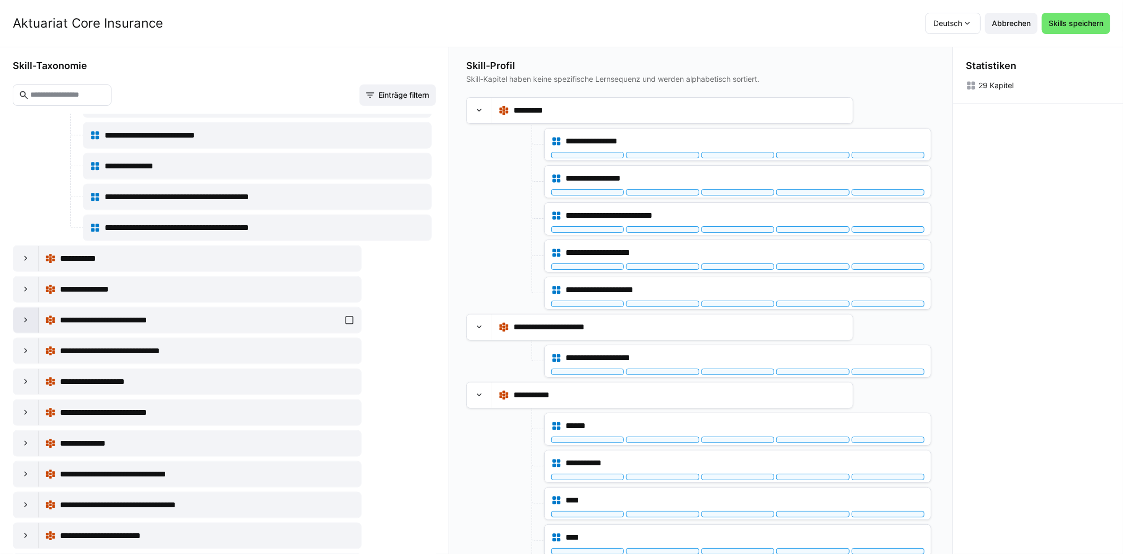
click at [27, 315] on eds-icon at bounding box center [26, 320] width 11 height 11
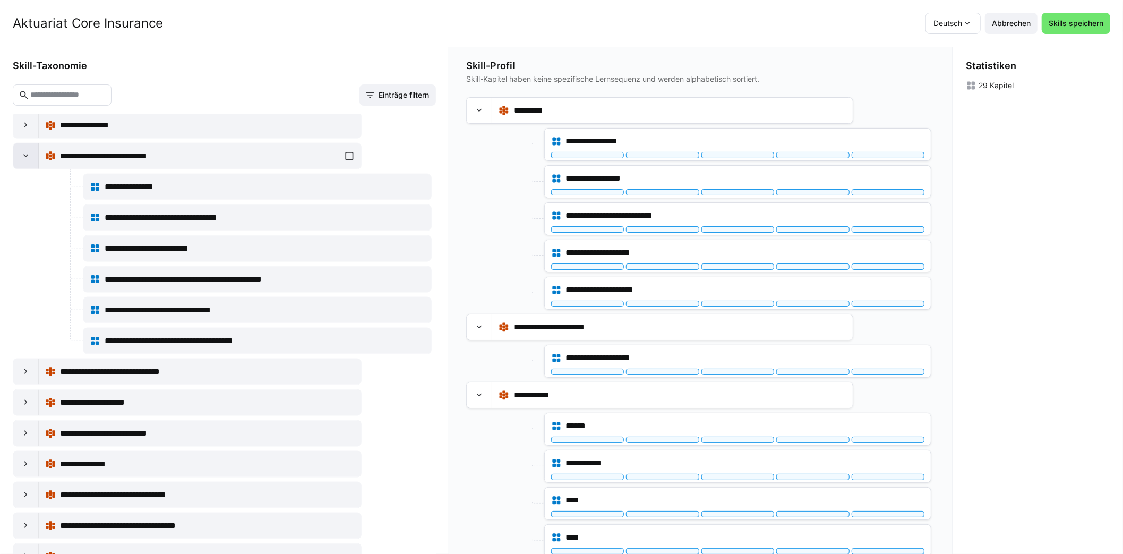
scroll to position [1221, 0]
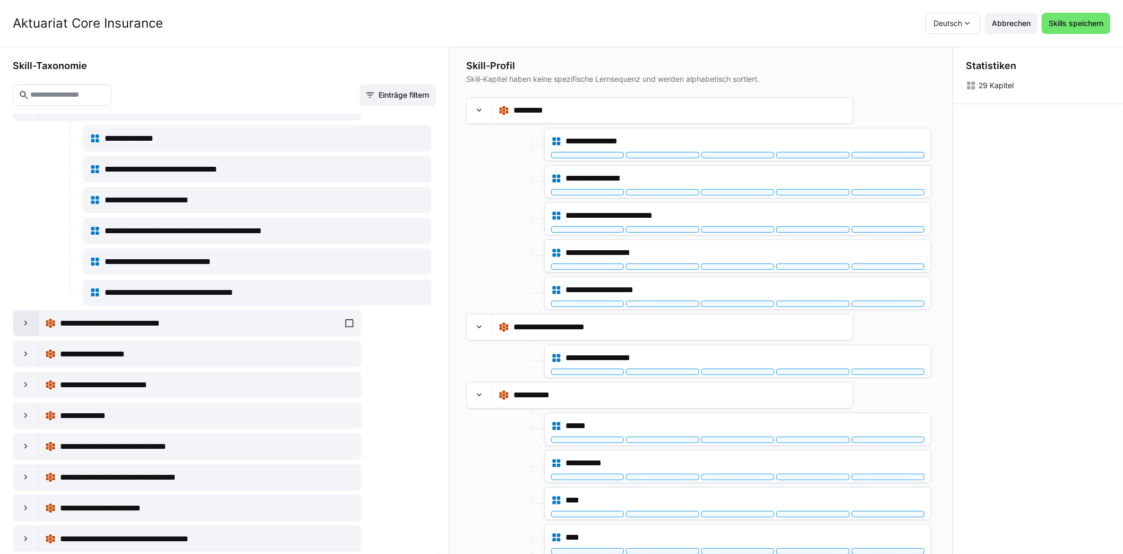
click at [29, 318] on eds-icon at bounding box center [26, 323] width 11 height 11
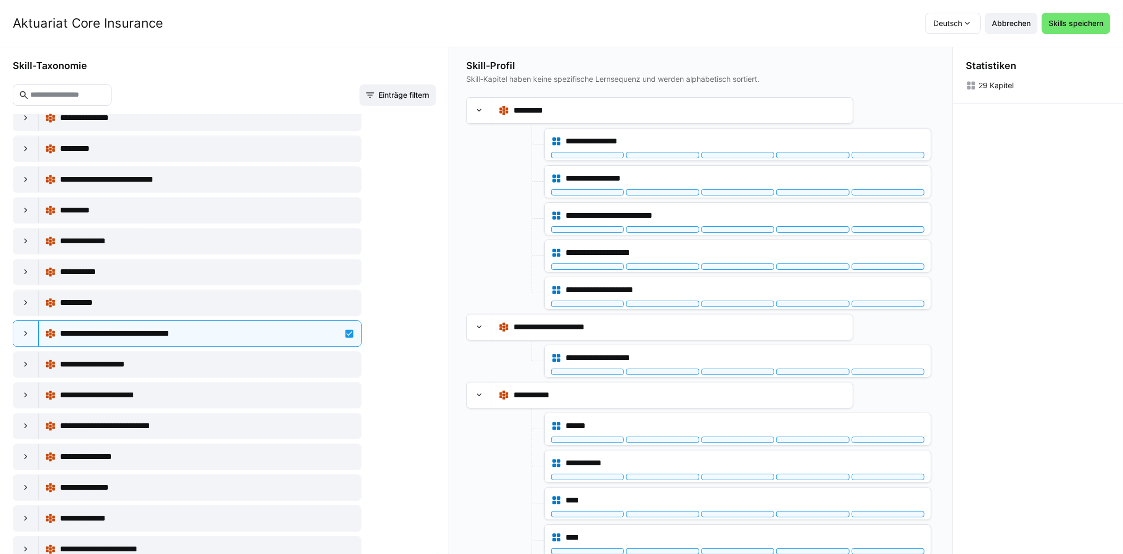
scroll to position [5926, 0]
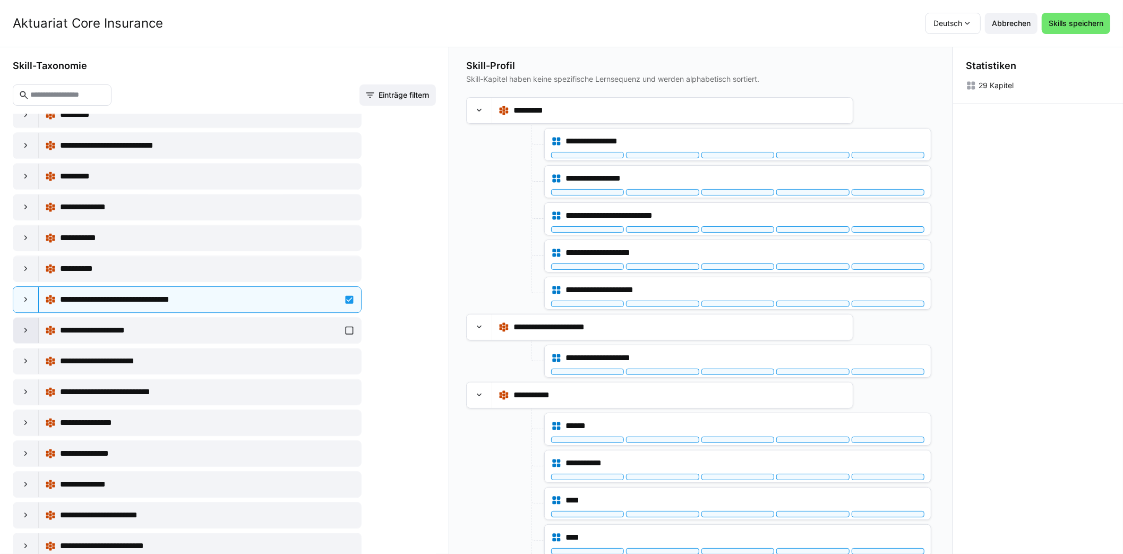
click at [23, 325] on eds-icon at bounding box center [26, 330] width 11 height 11
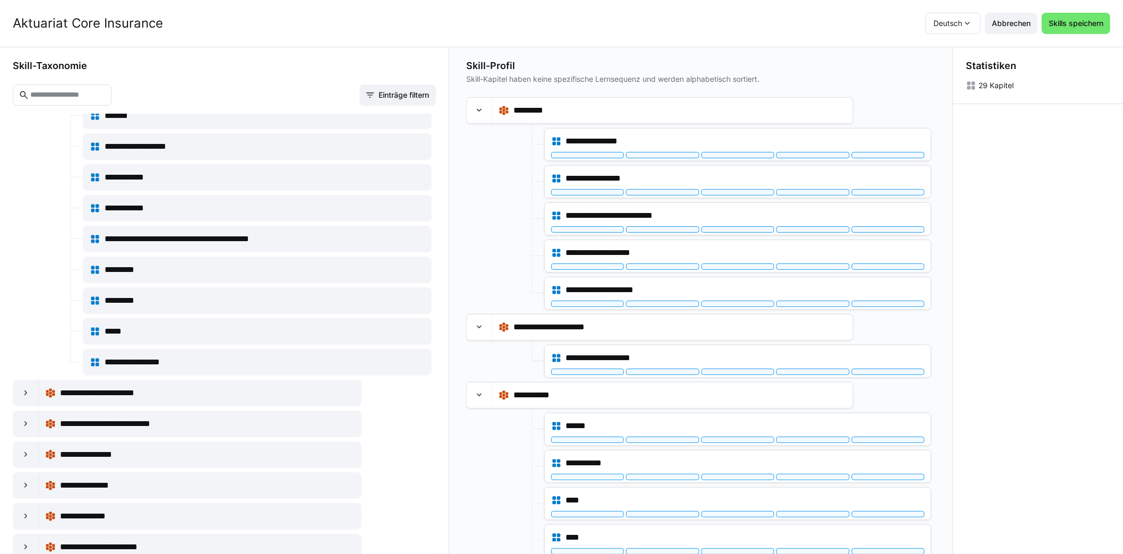
scroll to position [6539, 0]
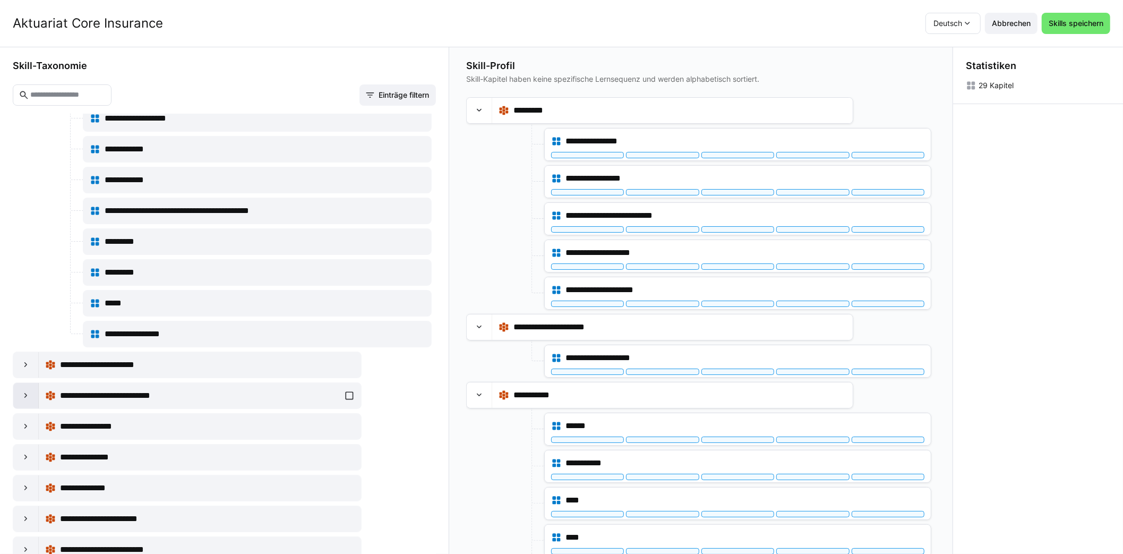
click at [22, 390] on eds-icon at bounding box center [26, 395] width 11 height 11
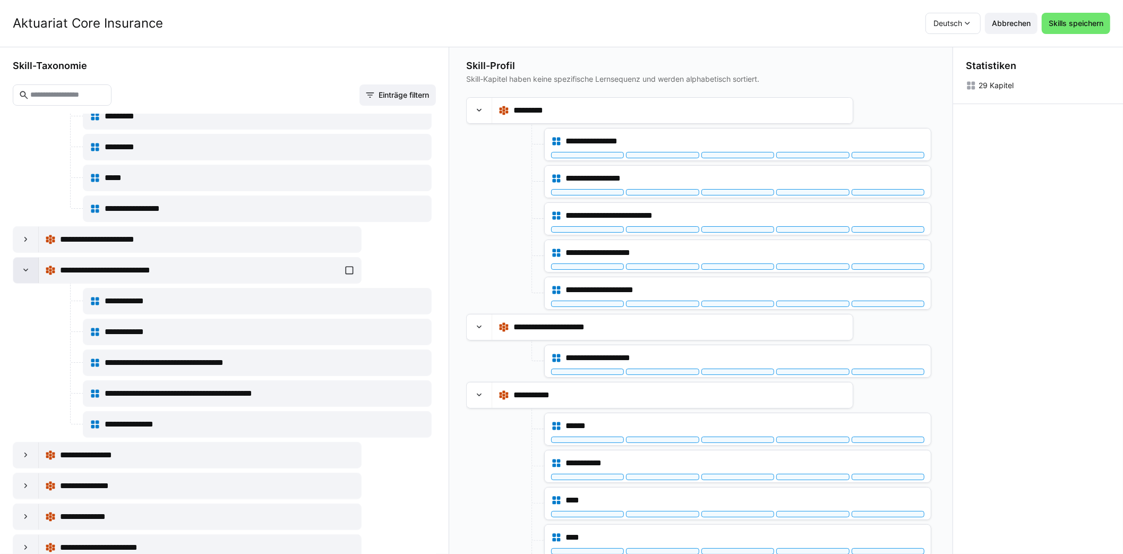
scroll to position [6692, 0]
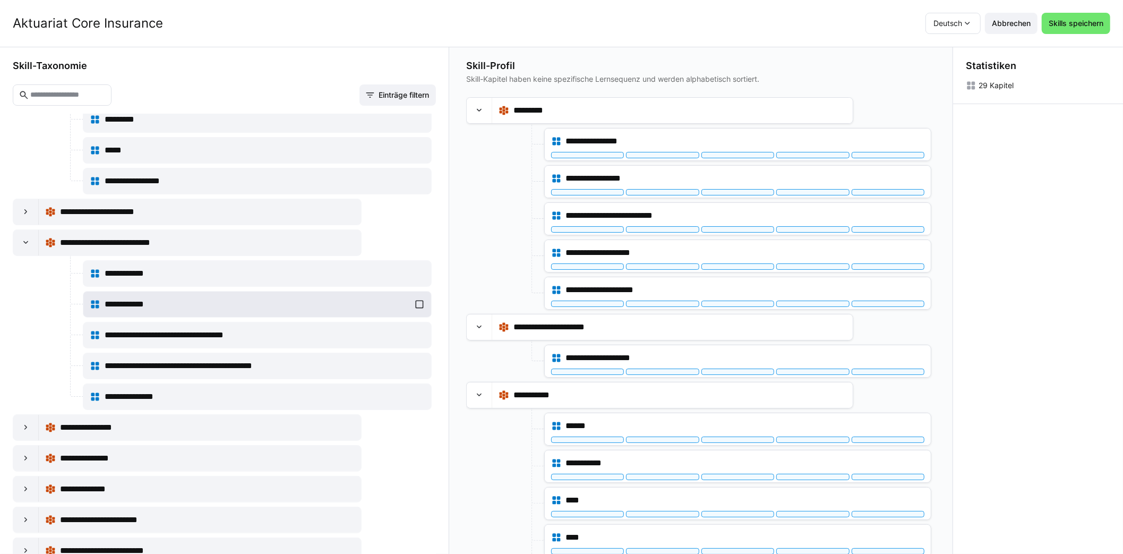
click at [117, 298] on span "**********" at bounding box center [132, 304] width 55 height 13
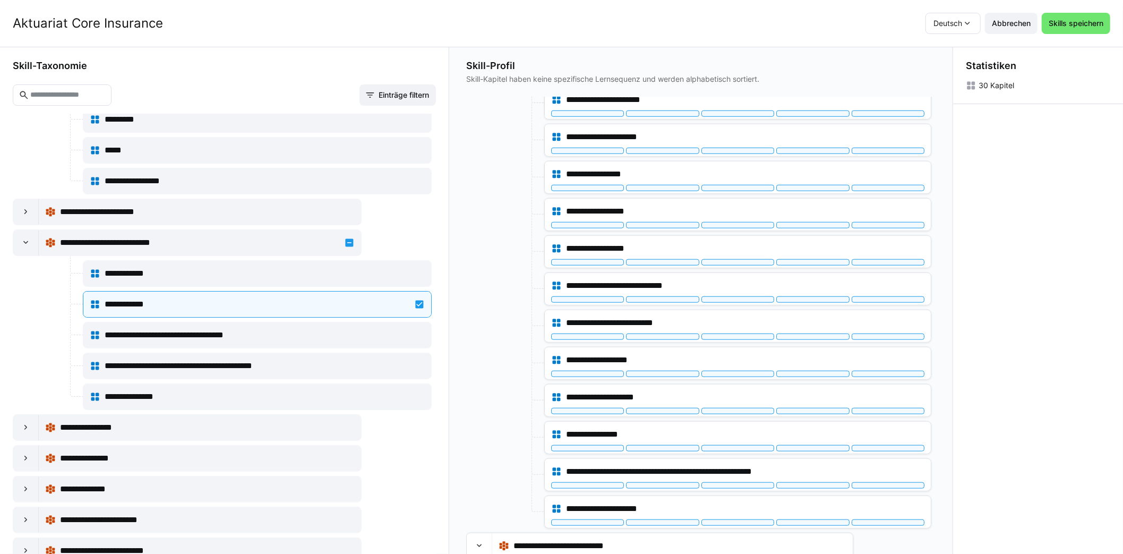
scroll to position [832, 0]
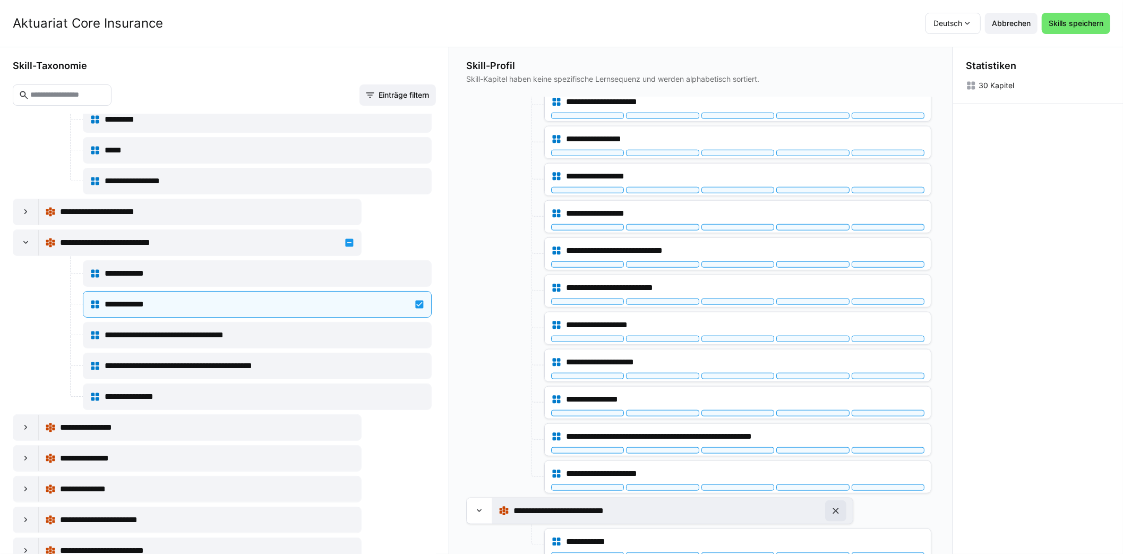
click at [835, 506] on eds-icon at bounding box center [836, 511] width 11 height 11
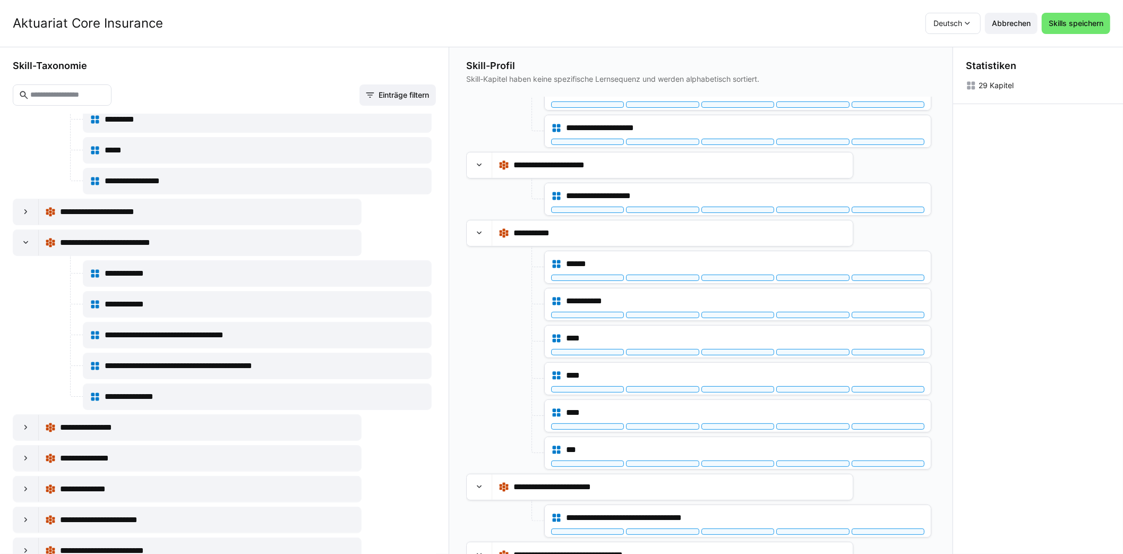
scroll to position [127, 0]
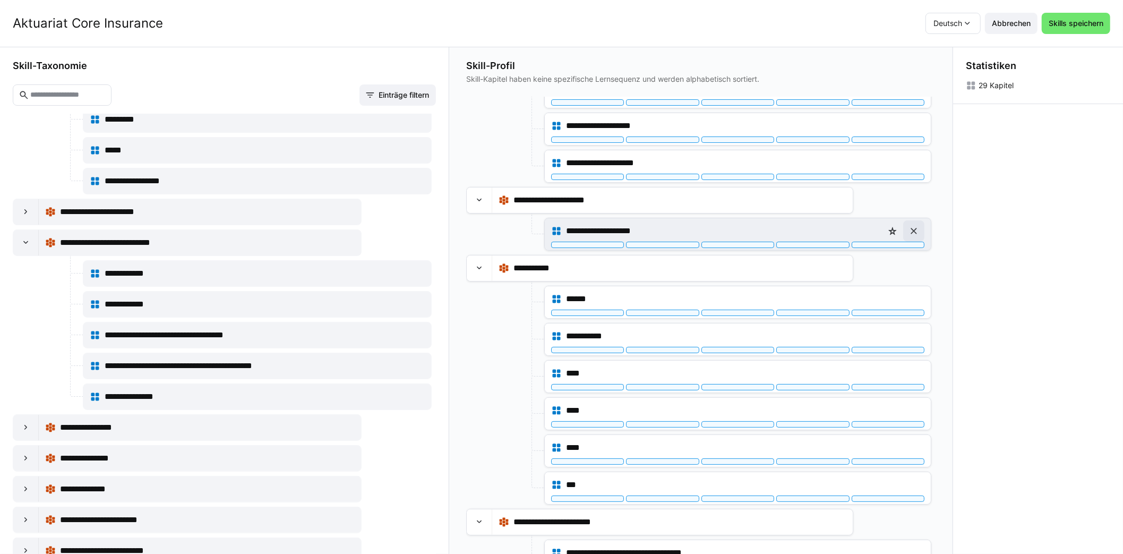
click at [913, 230] on eds-icon at bounding box center [914, 231] width 11 height 11
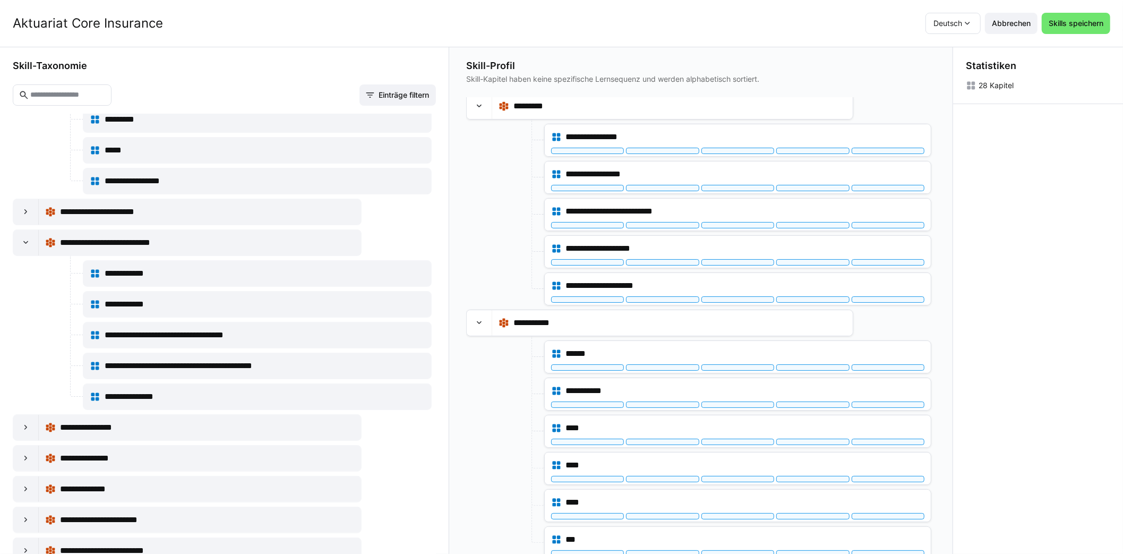
scroll to position [0, 0]
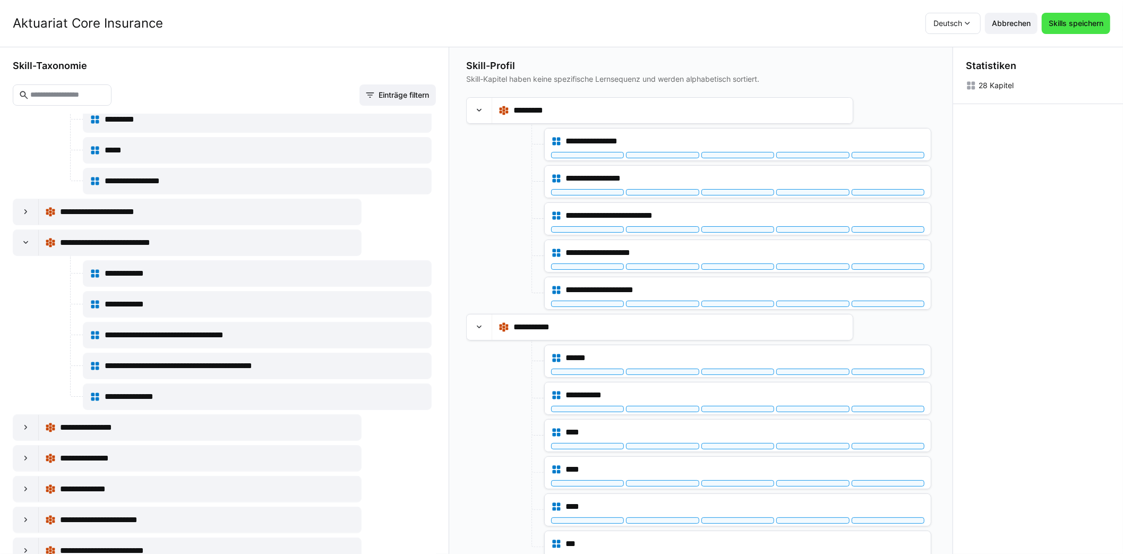
click at [1089, 24] on span "Skills speichern" at bounding box center [1076, 23] width 58 height 11
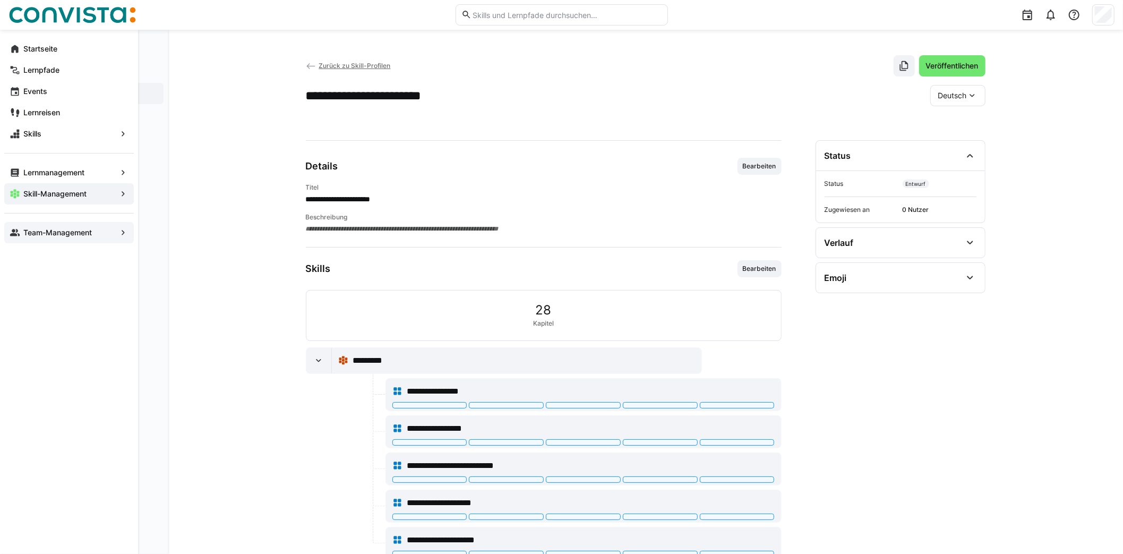
click at [0, 0] on app-navigation-label "Team-Management" at bounding box center [0, 0] width 0 height 0
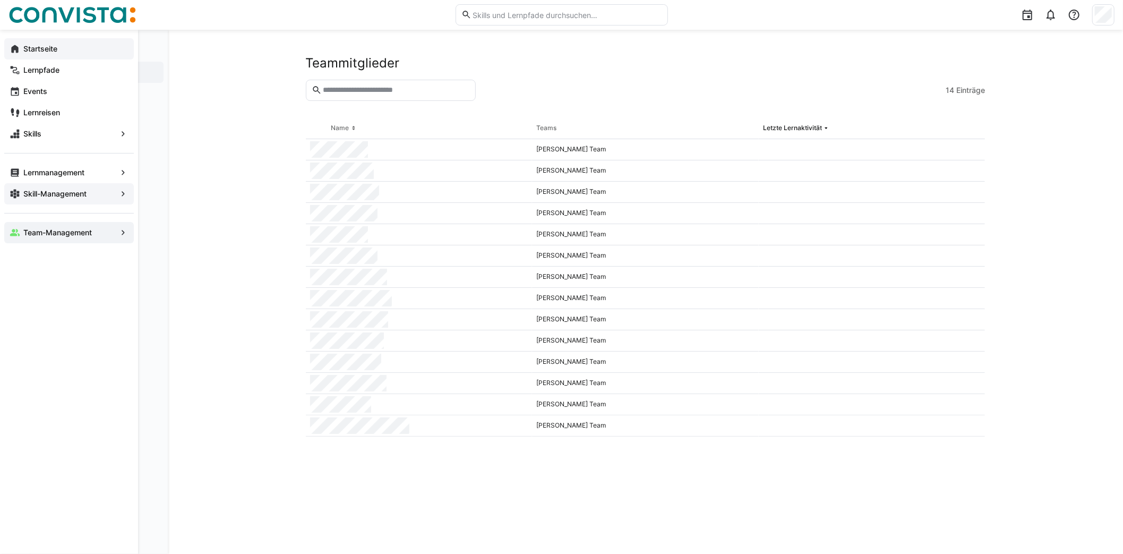
click at [0, 0] on app-navigation-label "Startseite" at bounding box center [0, 0] width 0 height 0
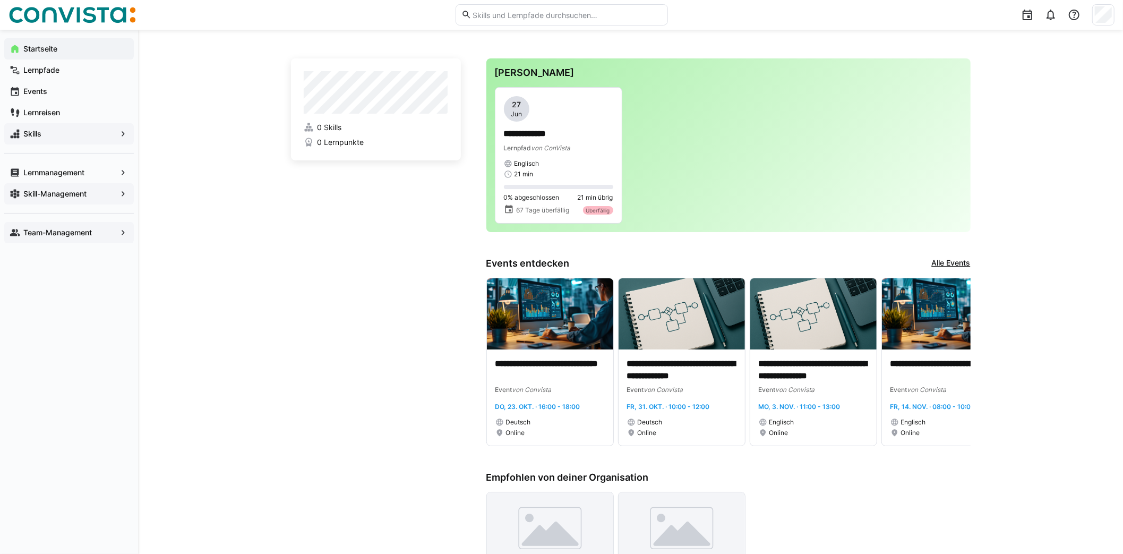
click at [38, 139] on span "Skills" at bounding box center [69, 134] width 95 height 11
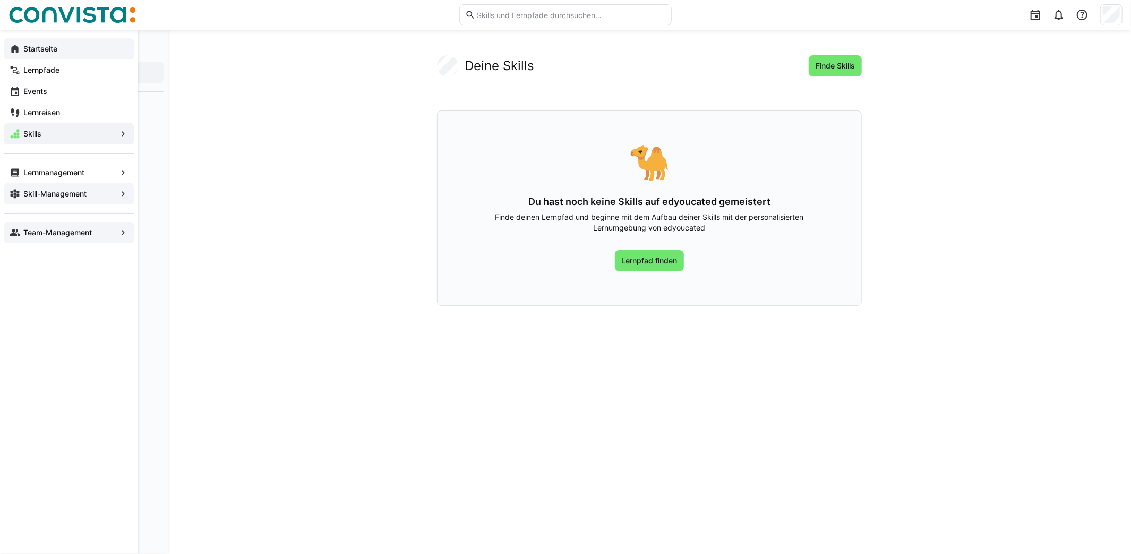
click at [0, 0] on app-navigation-label "Team-Management" at bounding box center [0, 0] width 0 height 0
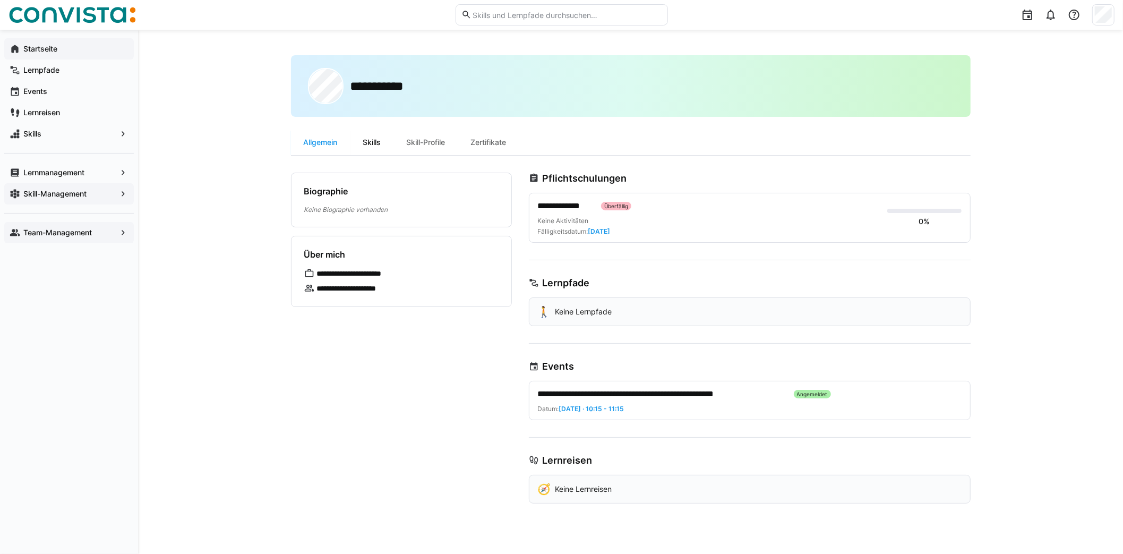
click at [363, 138] on div "Skills" at bounding box center [372, 142] width 44 height 25
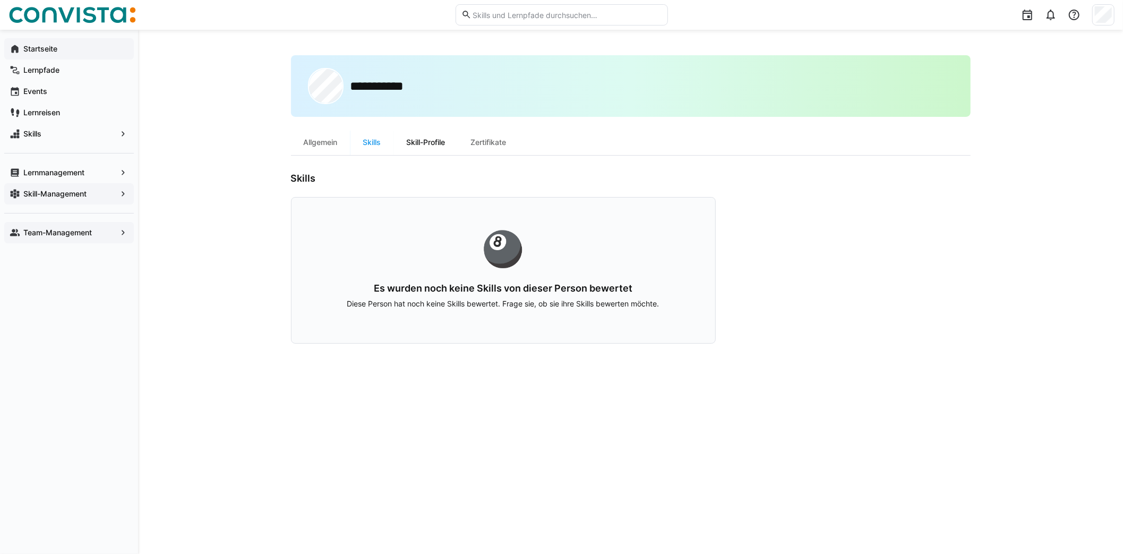
click at [447, 145] on div "Skill-Profile" at bounding box center [426, 142] width 64 height 25
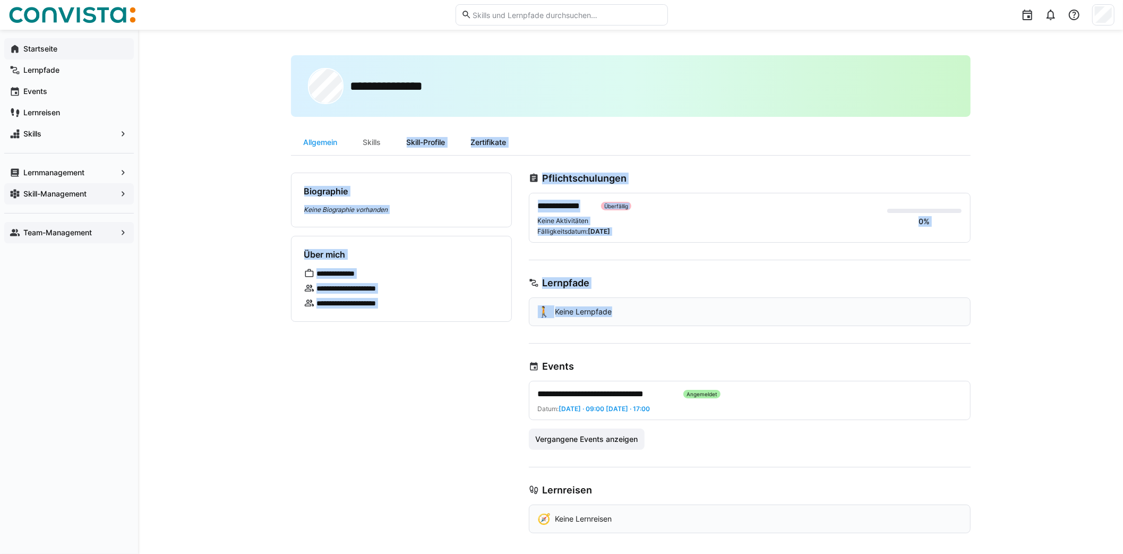
drag, startPoint x: 379, startPoint y: 143, endPoint x: 888, endPoint y: 341, distance: 546.2
click at [888, 341] on div "**********" at bounding box center [631, 294] width 680 height 478
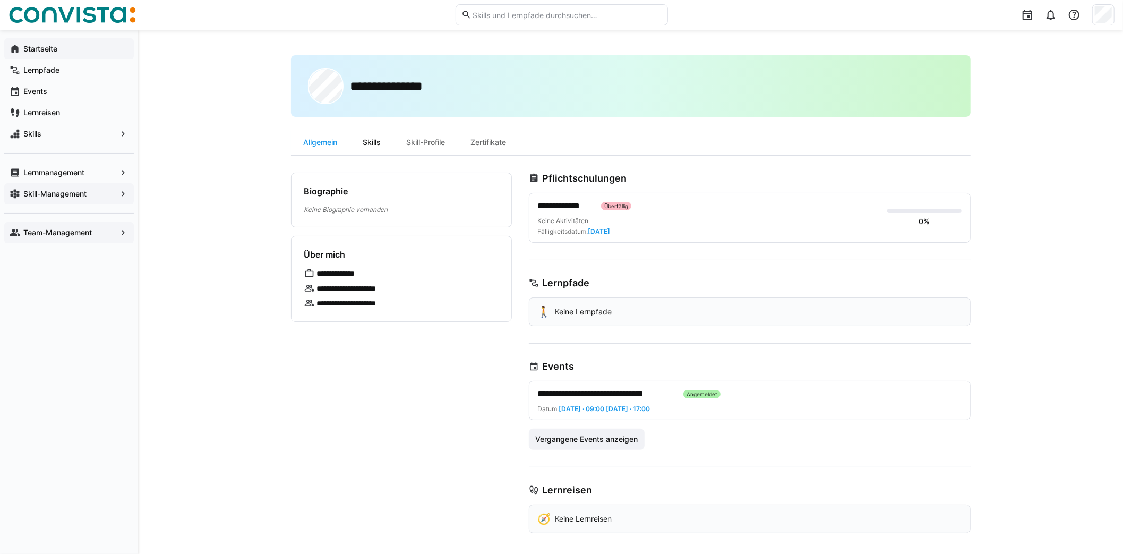
click at [375, 142] on div "Skills" at bounding box center [372, 142] width 44 height 25
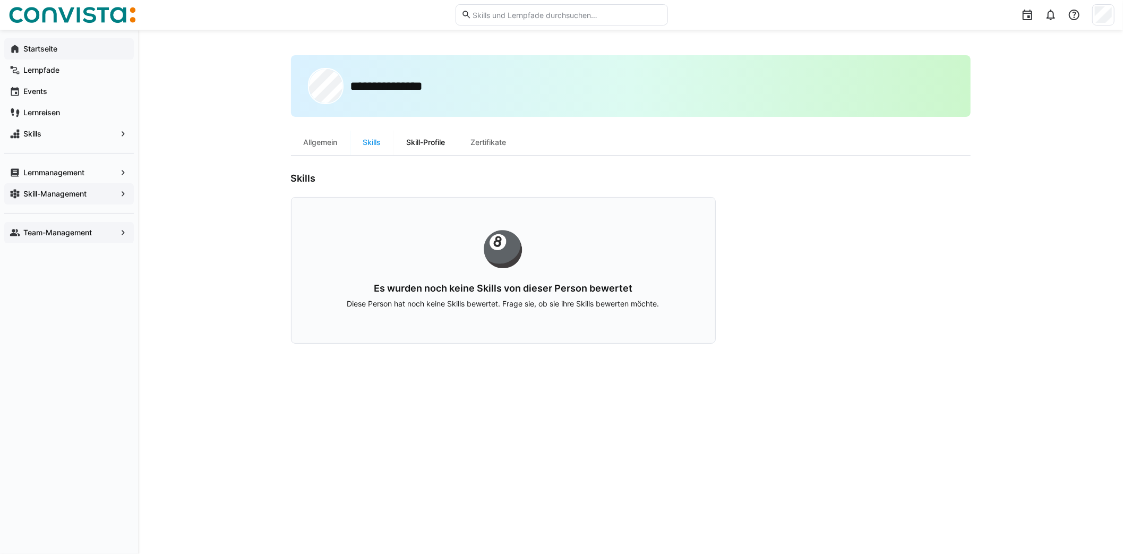
click at [426, 140] on div "Skill-Profile" at bounding box center [426, 142] width 64 height 25
click at [328, 142] on div "Allgemein" at bounding box center [320, 142] width 59 height 25
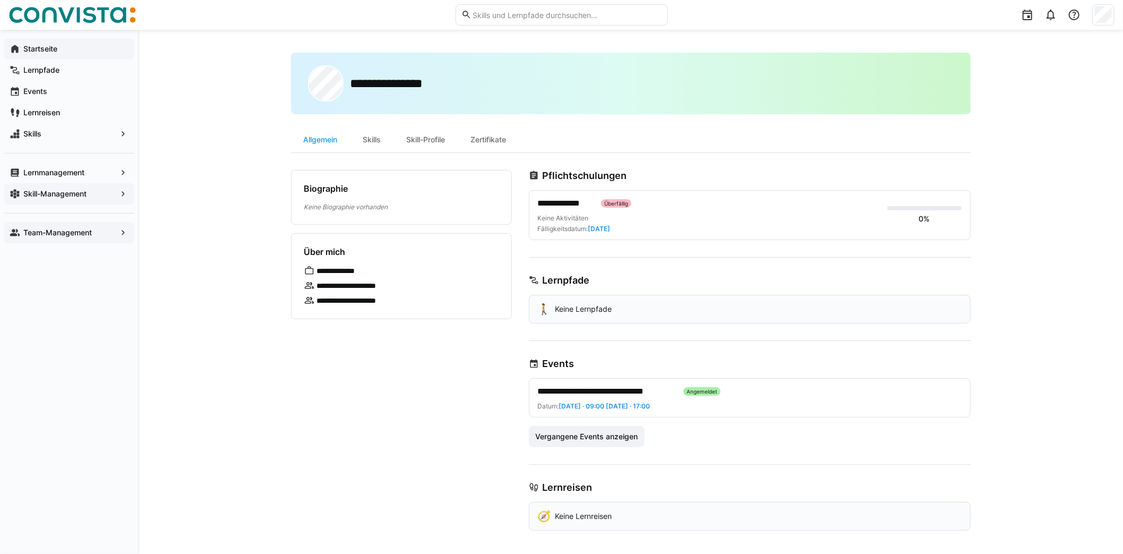
scroll to position [3, 0]
click at [403, 139] on div "Skill-Profile" at bounding box center [426, 139] width 64 height 25
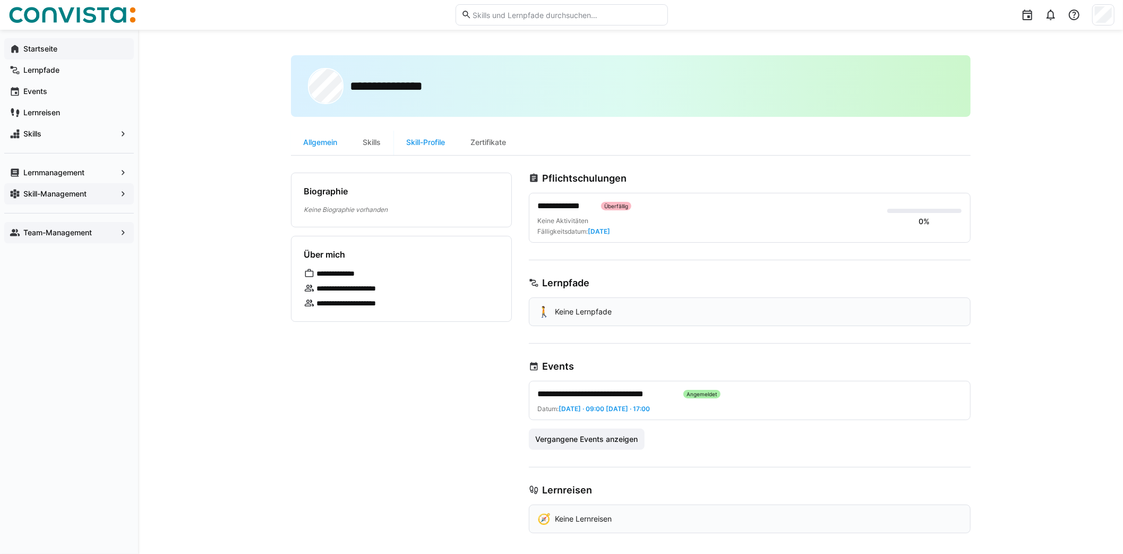
click at [310, 286] on eds-icon at bounding box center [309, 288] width 11 height 11
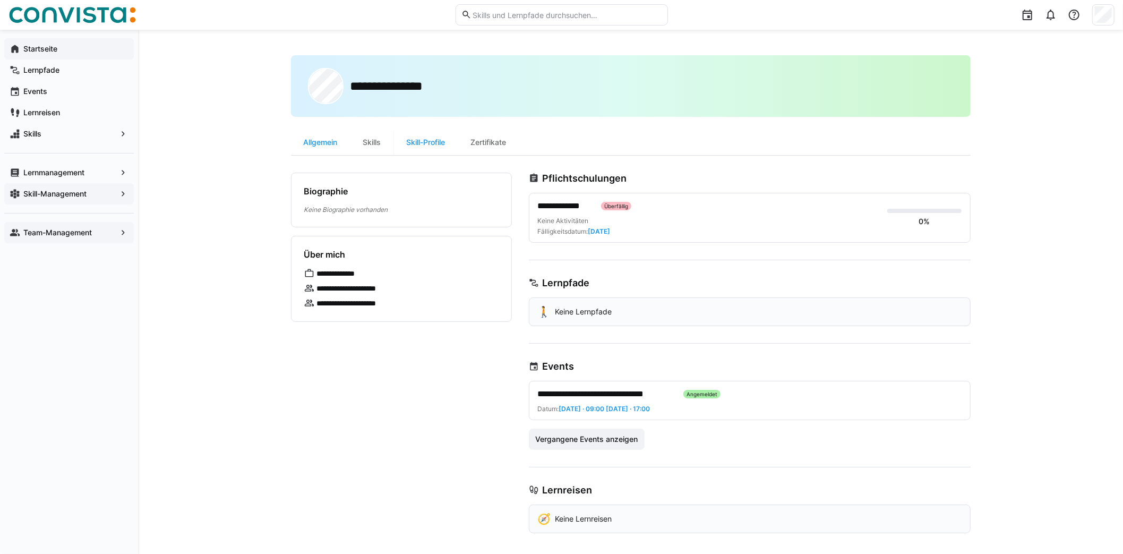
click at [58, 44] on span "Startseite" at bounding box center [75, 49] width 107 height 11
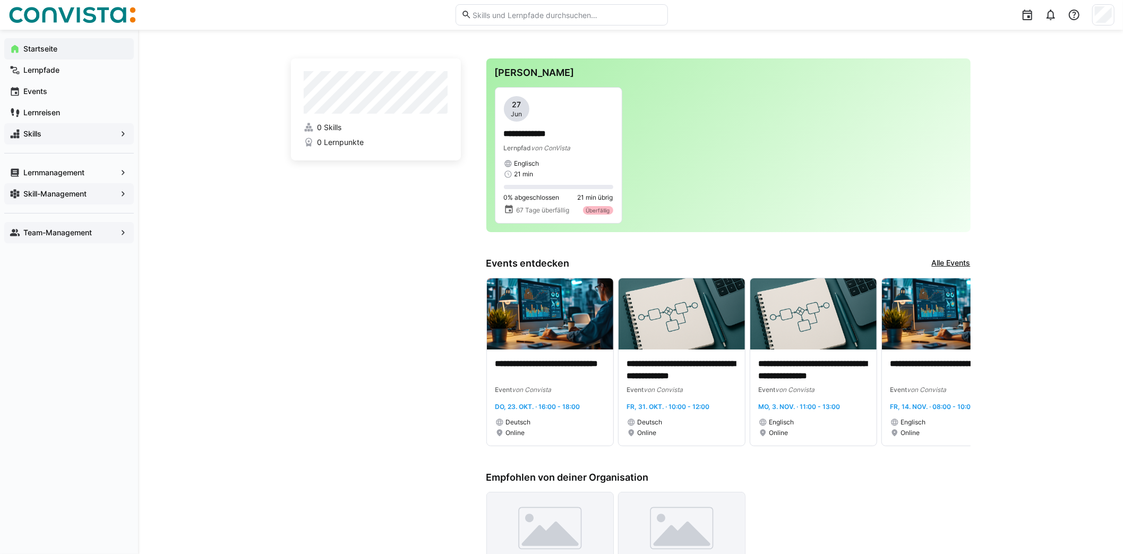
click at [58, 135] on span "Skills" at bounding box center [69, 134] width 95 height 11
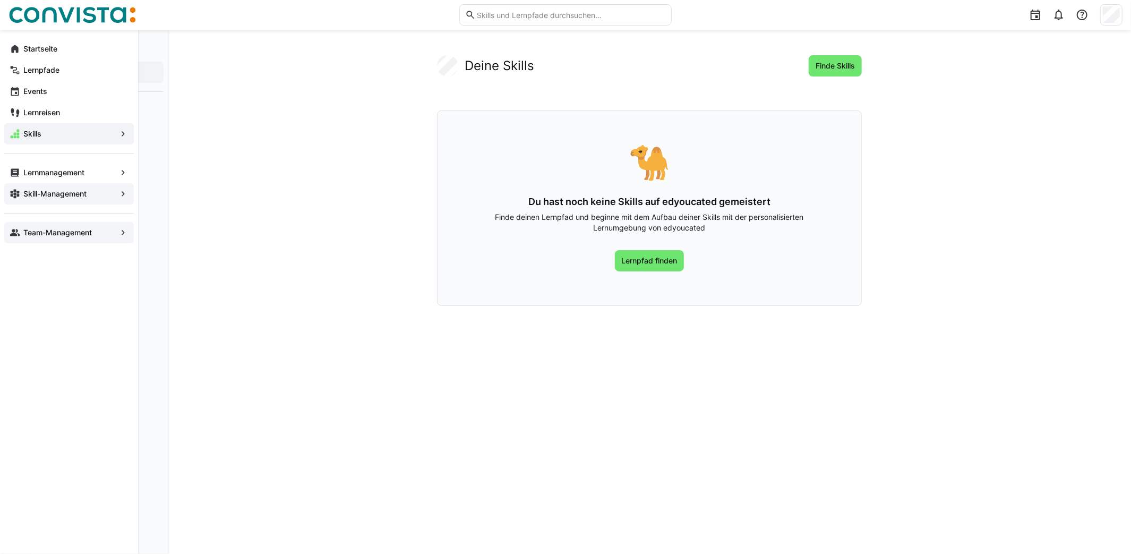
click at [0, 0] on app-navigation-label "Skill-Management" at bounding box center [0, 0] width 0 height 0
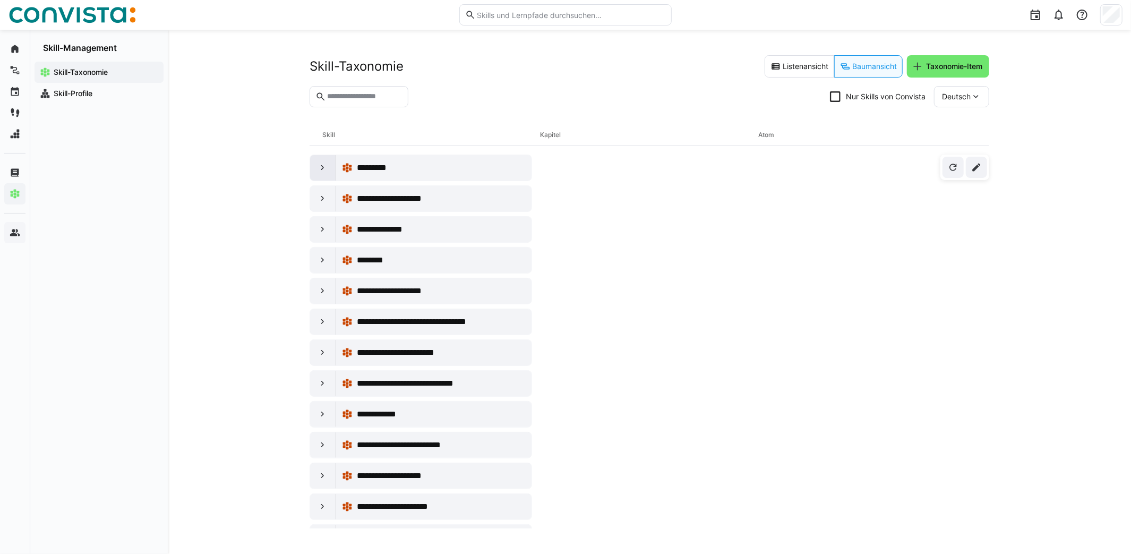
click at [312, 169] on div at bounding box center [322, 167] width 25 height 25
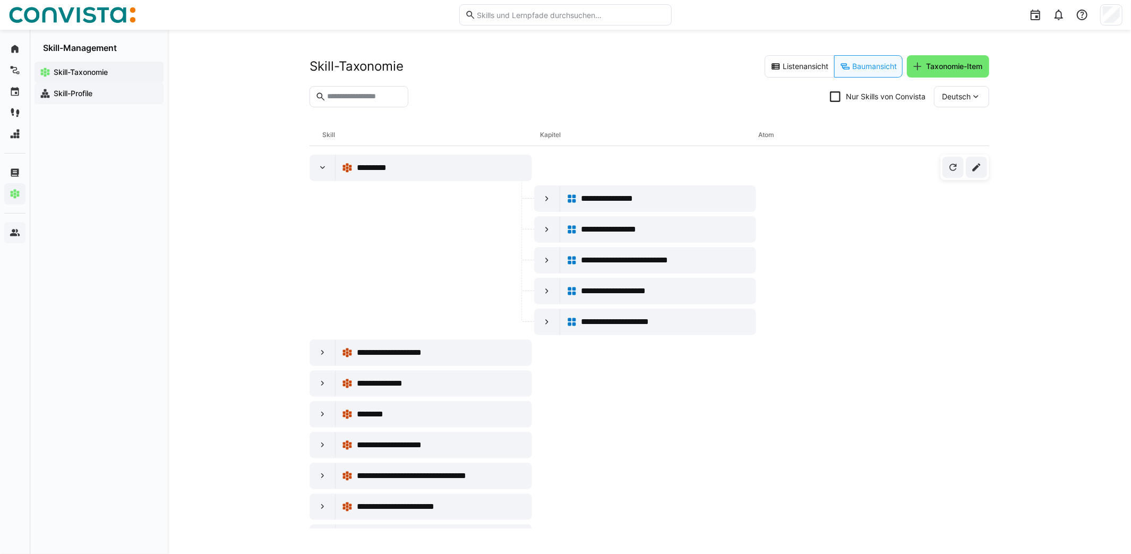
click at [72, 99] on div "Skill-Profile" at bounding box center [99, 93] width 129 height 21
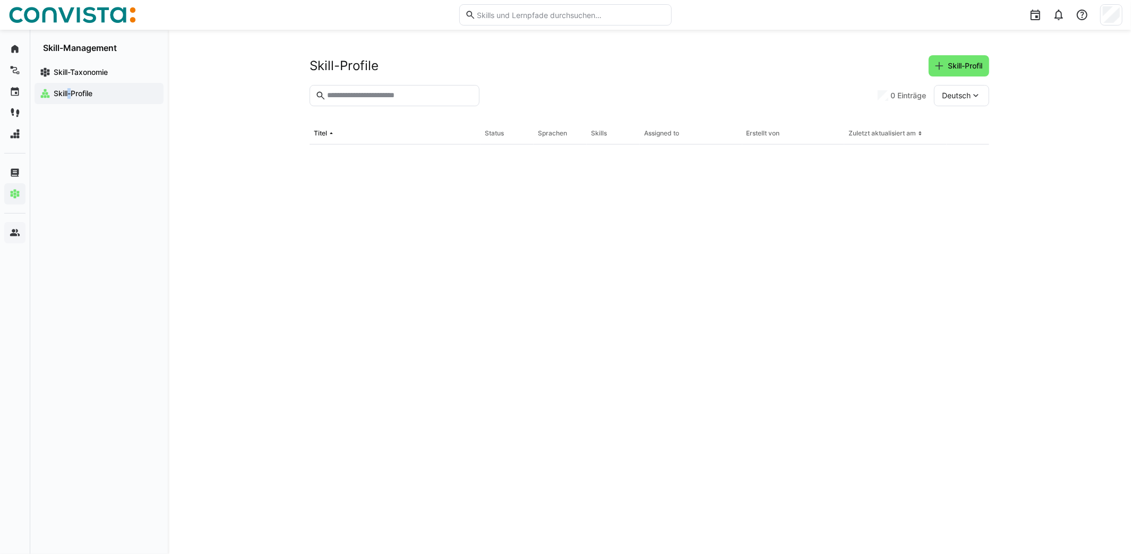
click at [70, 98] on span "Skill-Profile" at bounding box center [105, 93] width 106 height 11
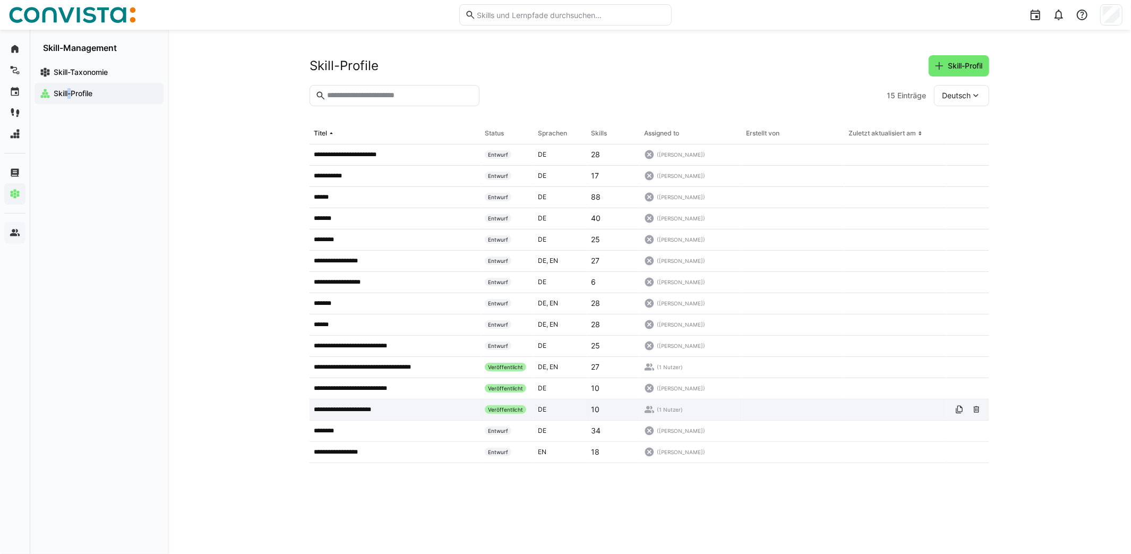
click at [356, 404] on div "**********" at bounding box center [395, 409] width 171 height 21
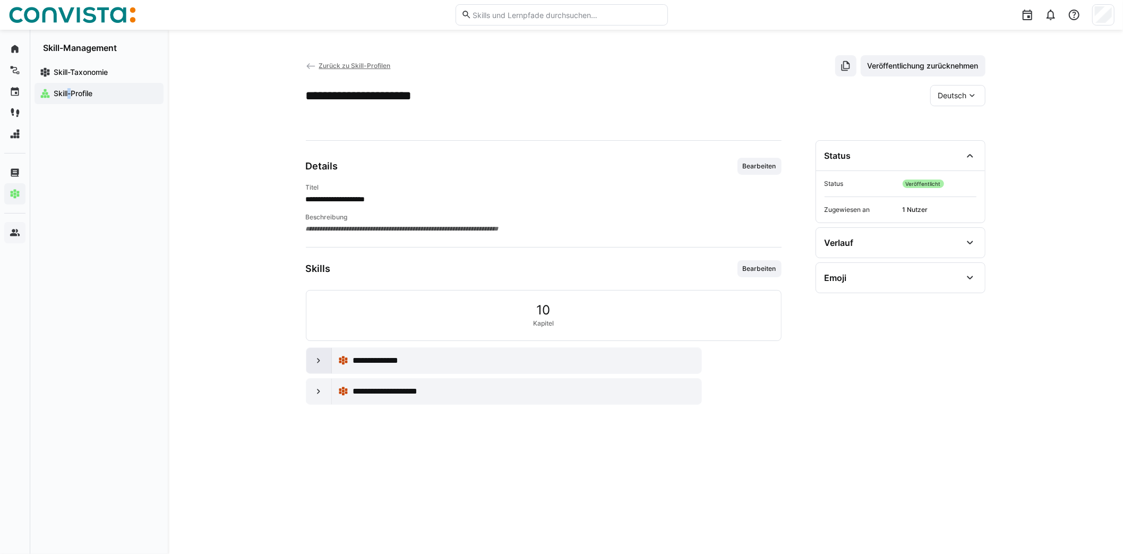
click at [314, 358] on eds-icon at bounding box center [318, 360] width 11 height 11
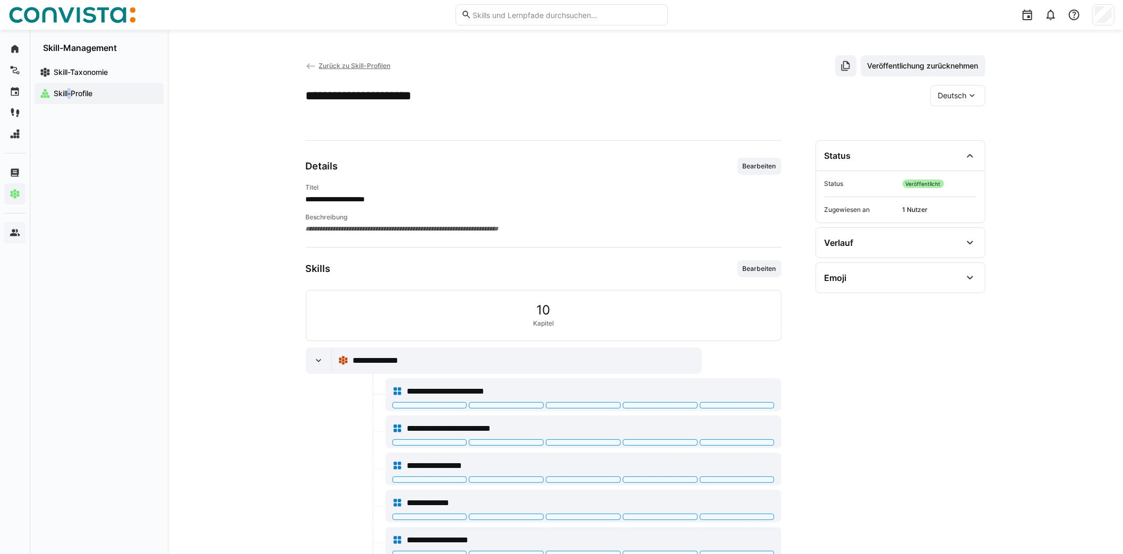
scroll to position [97, 0]
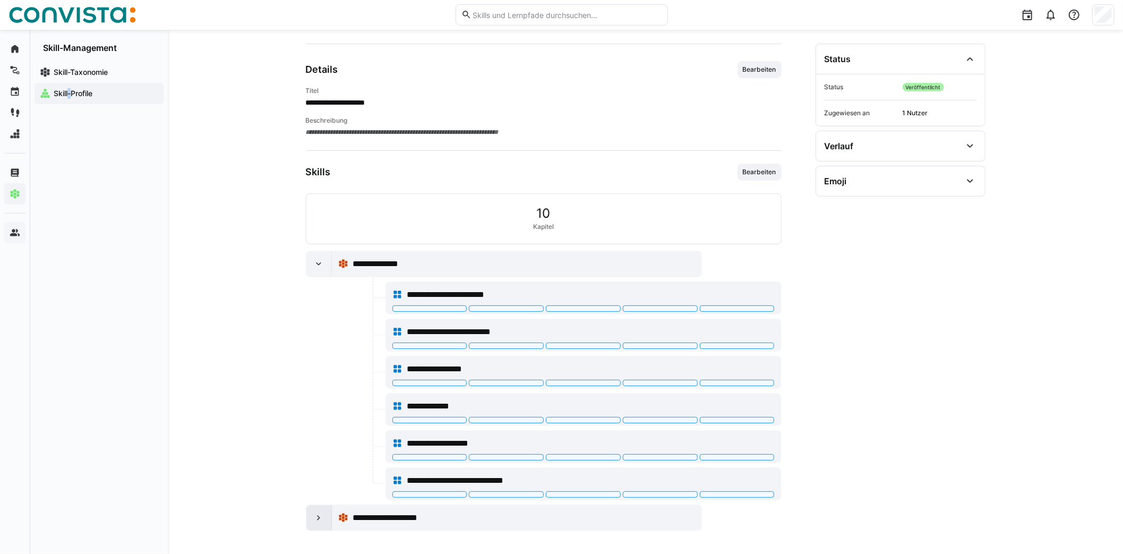
click at [320, 518] on eds-icon at bounding box center [318, 517] width 11 height 11
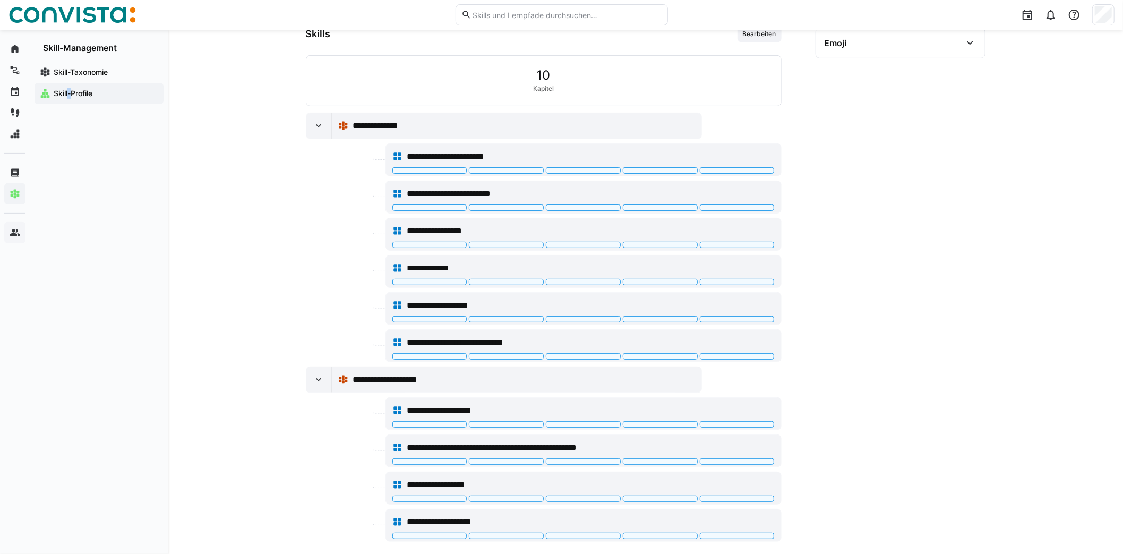
scroll to position [245, 0]
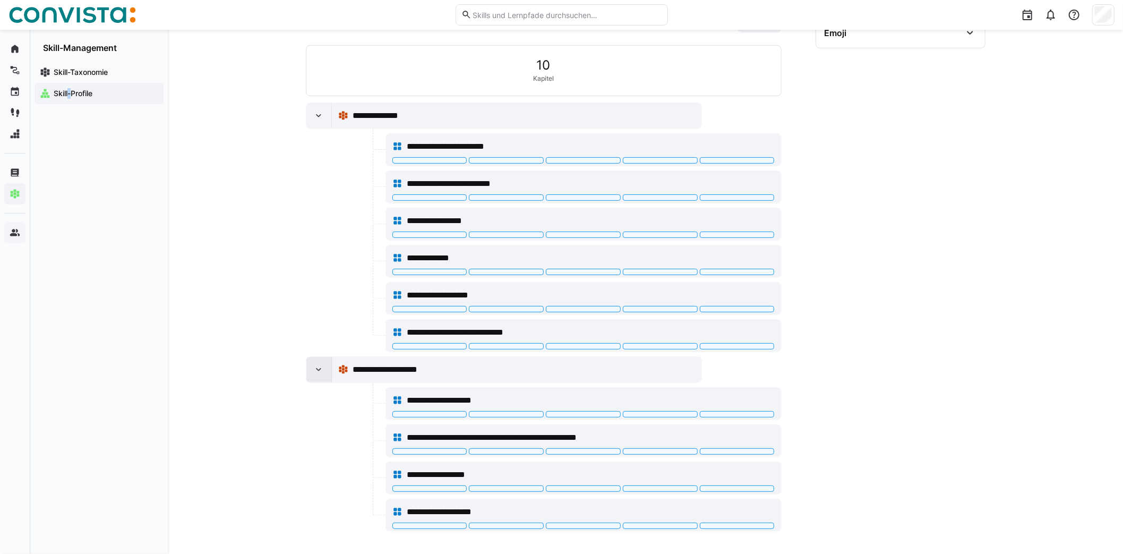
click at [314, 366] on eds-icon at bounding box center [318, 369] width 11 height 11
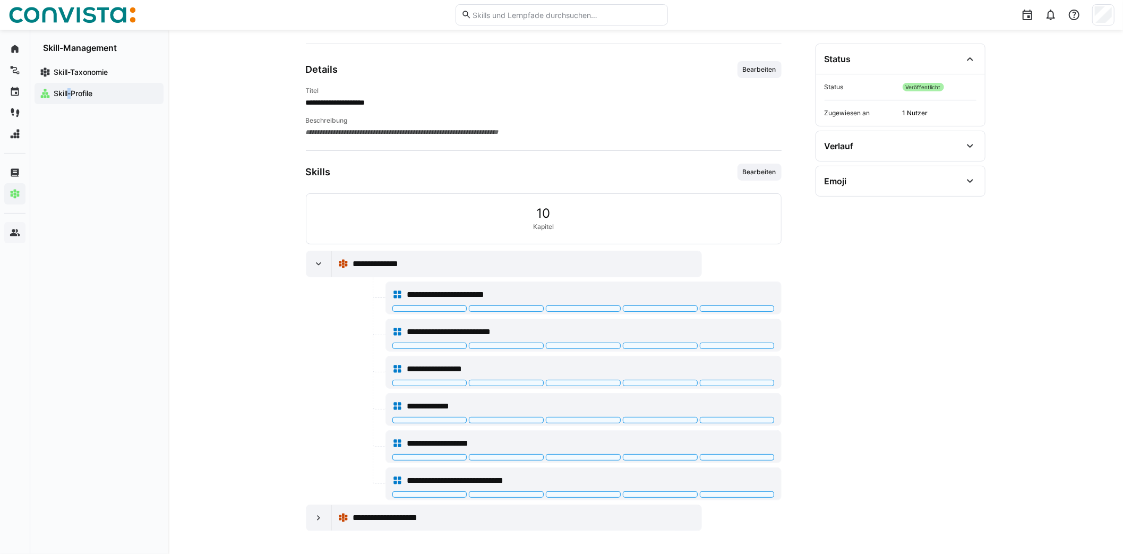
click at [323, 267] on div at bounding box center [318, 263] width 25 height 25
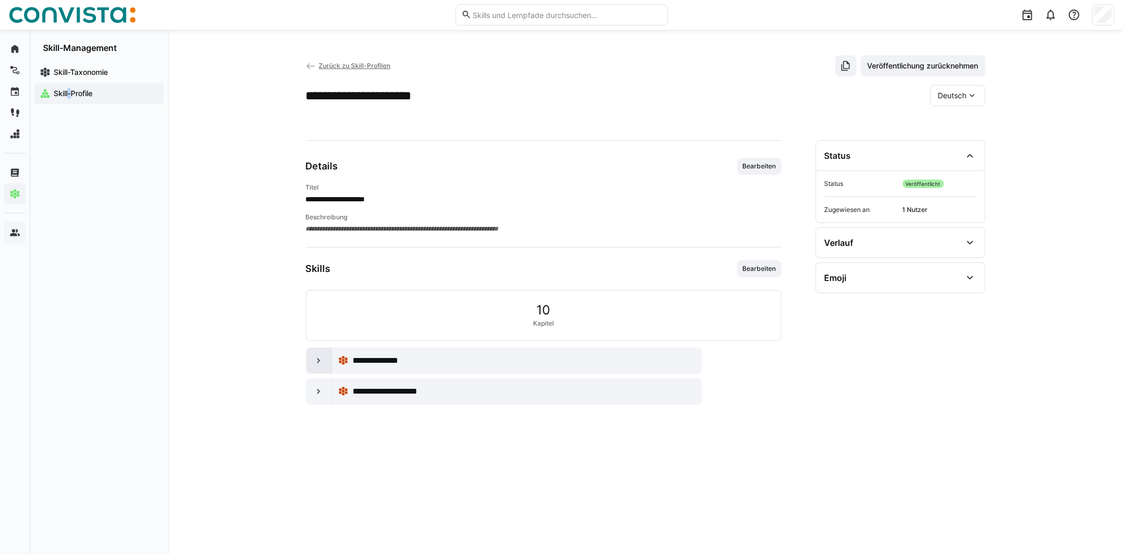
click at [323, 364] on eds-icon at bounding box center [318, 360] width 11 height 11
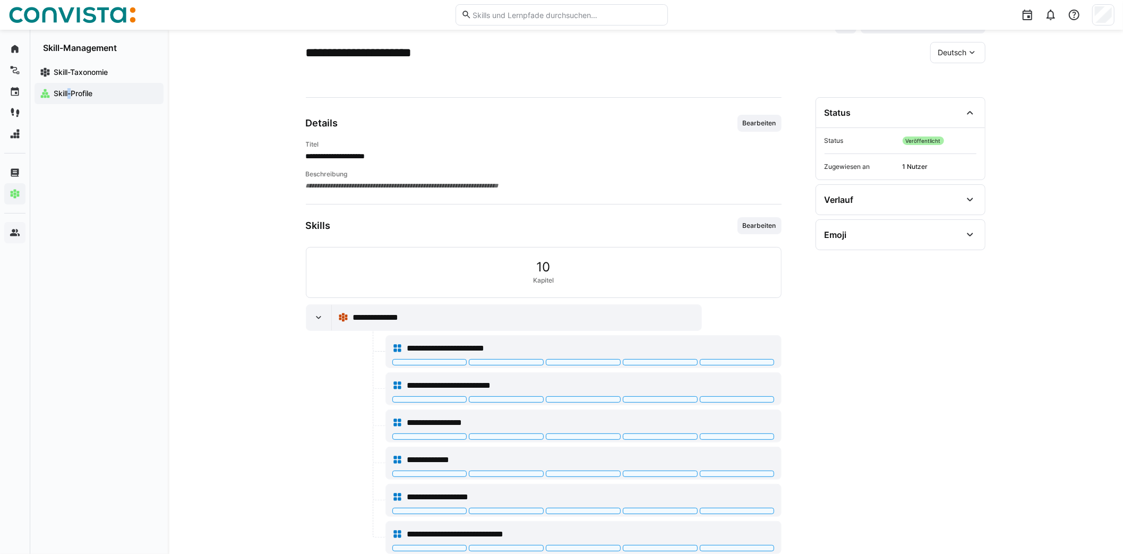
scroll to position [97, 0]
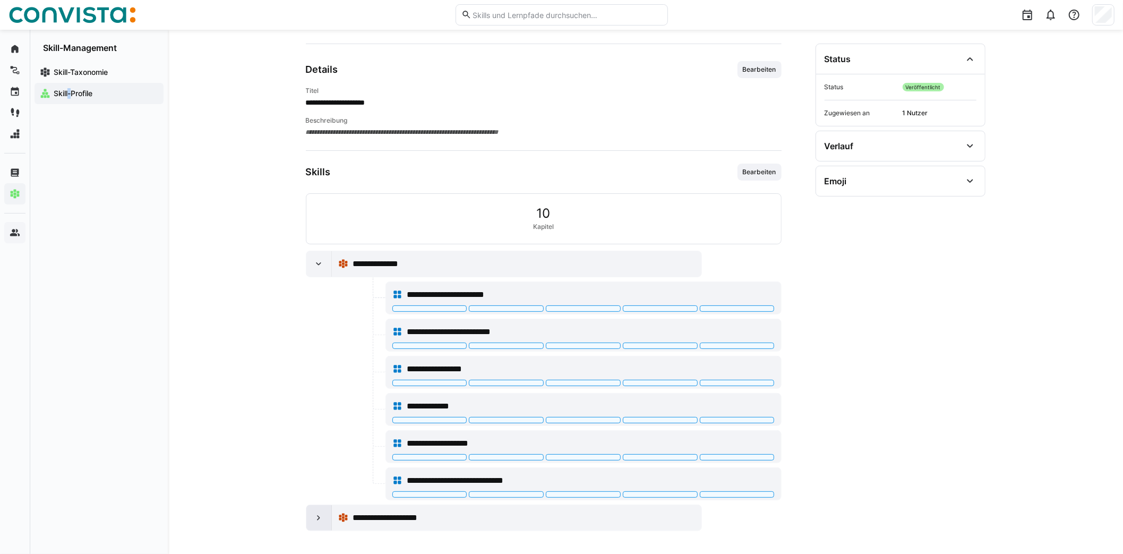
click at [312, 518] on div at bounding box center [318, 517] width 25 height 25
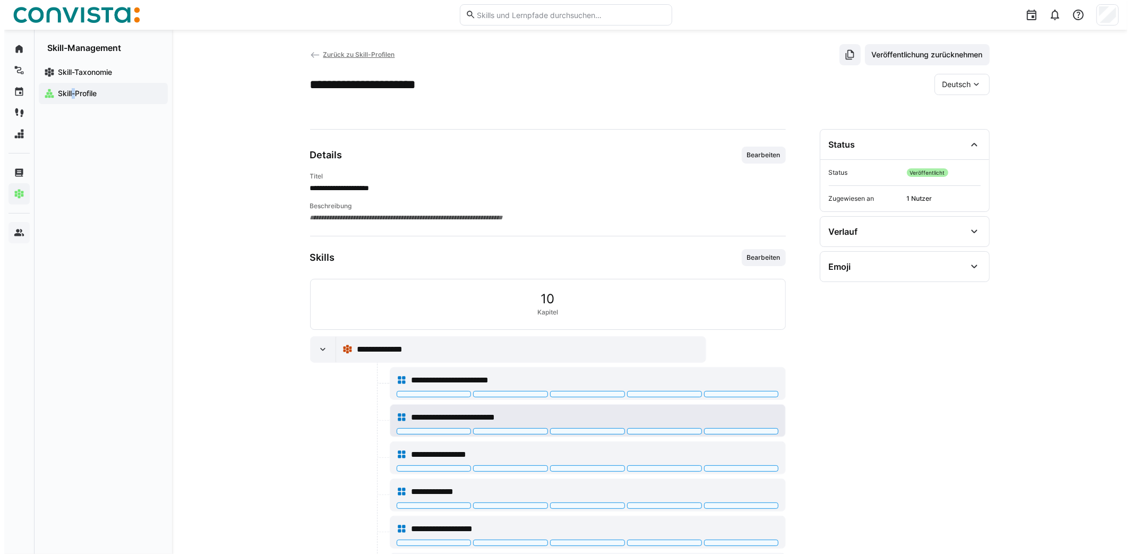
scroll to position [0, 0]
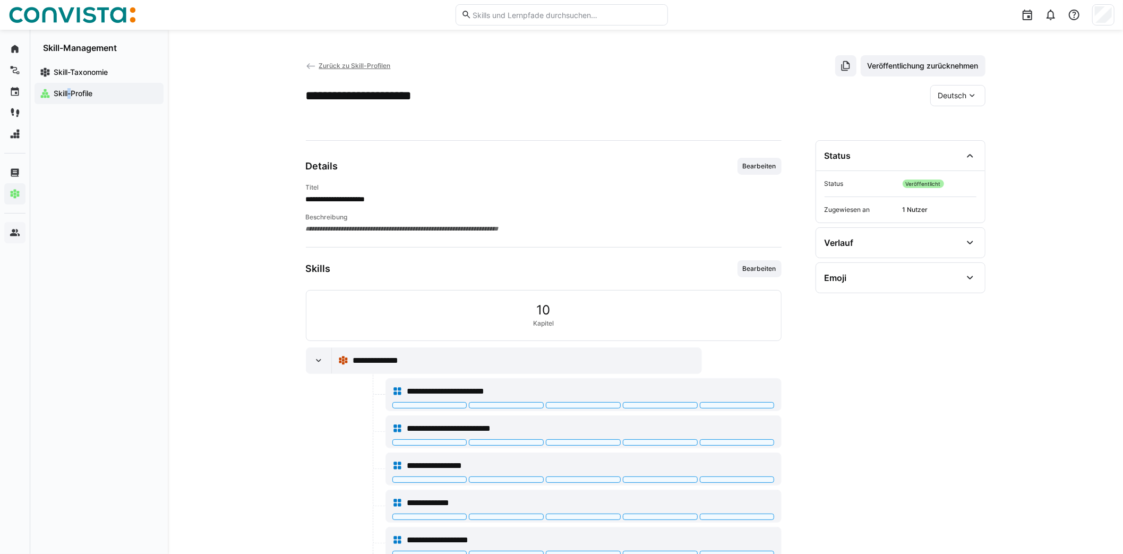
click at [343, 66] on span "Zurück zu Skill-Profilen" at bounding box center [355, 66] width 72 height 8
